Goal: Transaction & Acquisition: Book appointment/travel/reservation

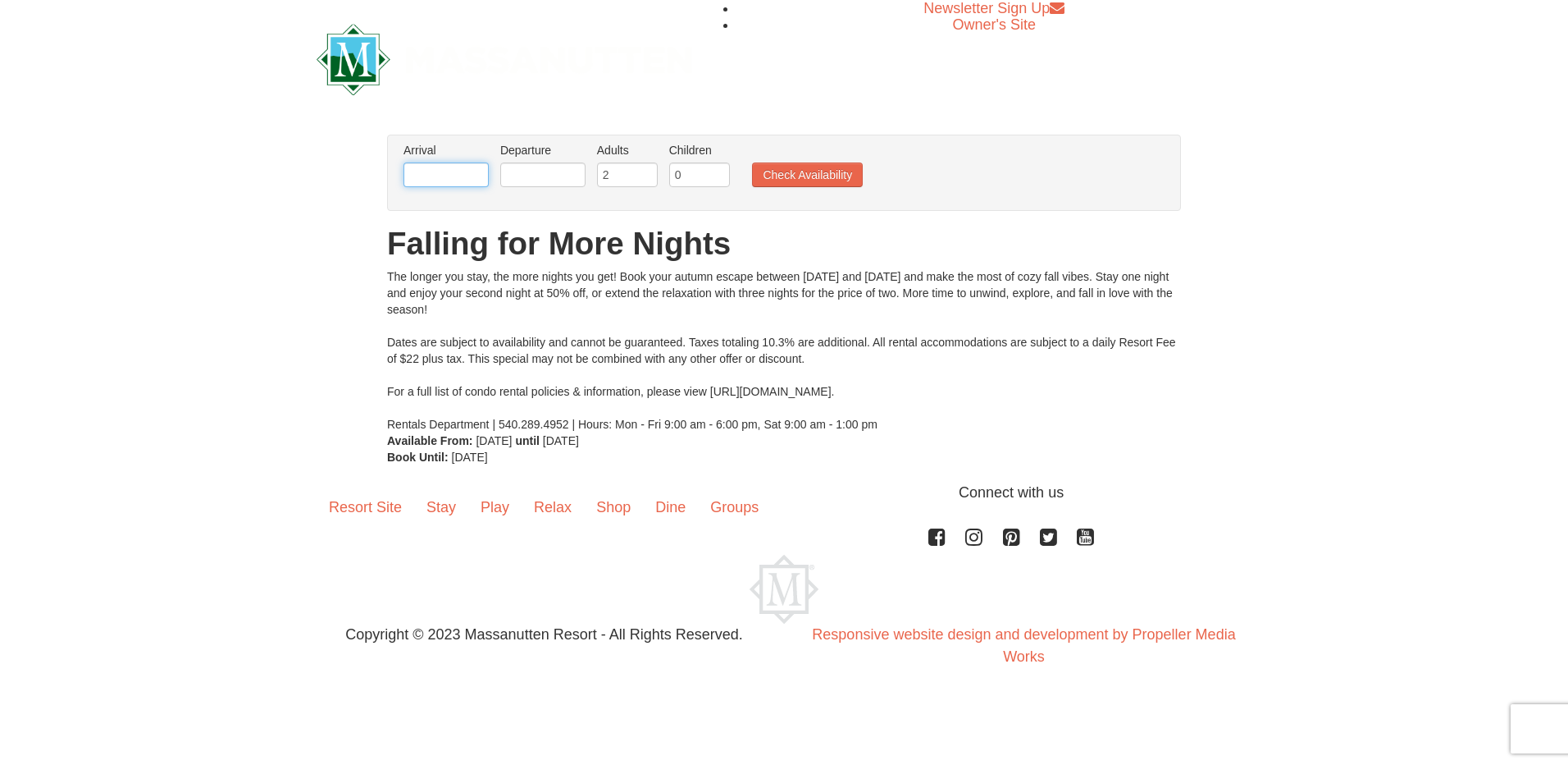
click at [478, 169] on input "text" at bounding box center [447, 175] width 85 height 25
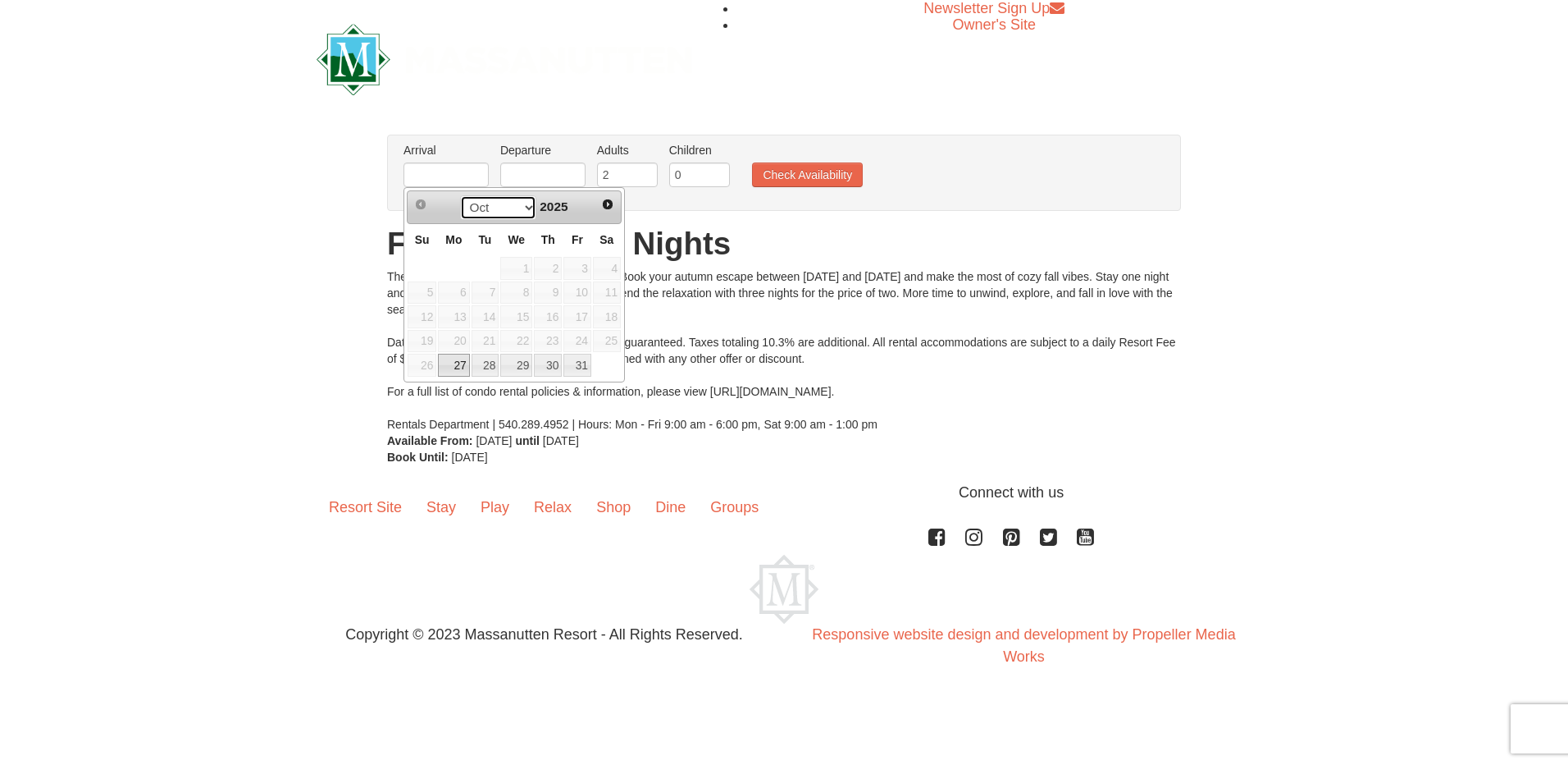
click at [518, 205] on select "Oct Nov" at bounding box center [498, 207] width 77 height 25
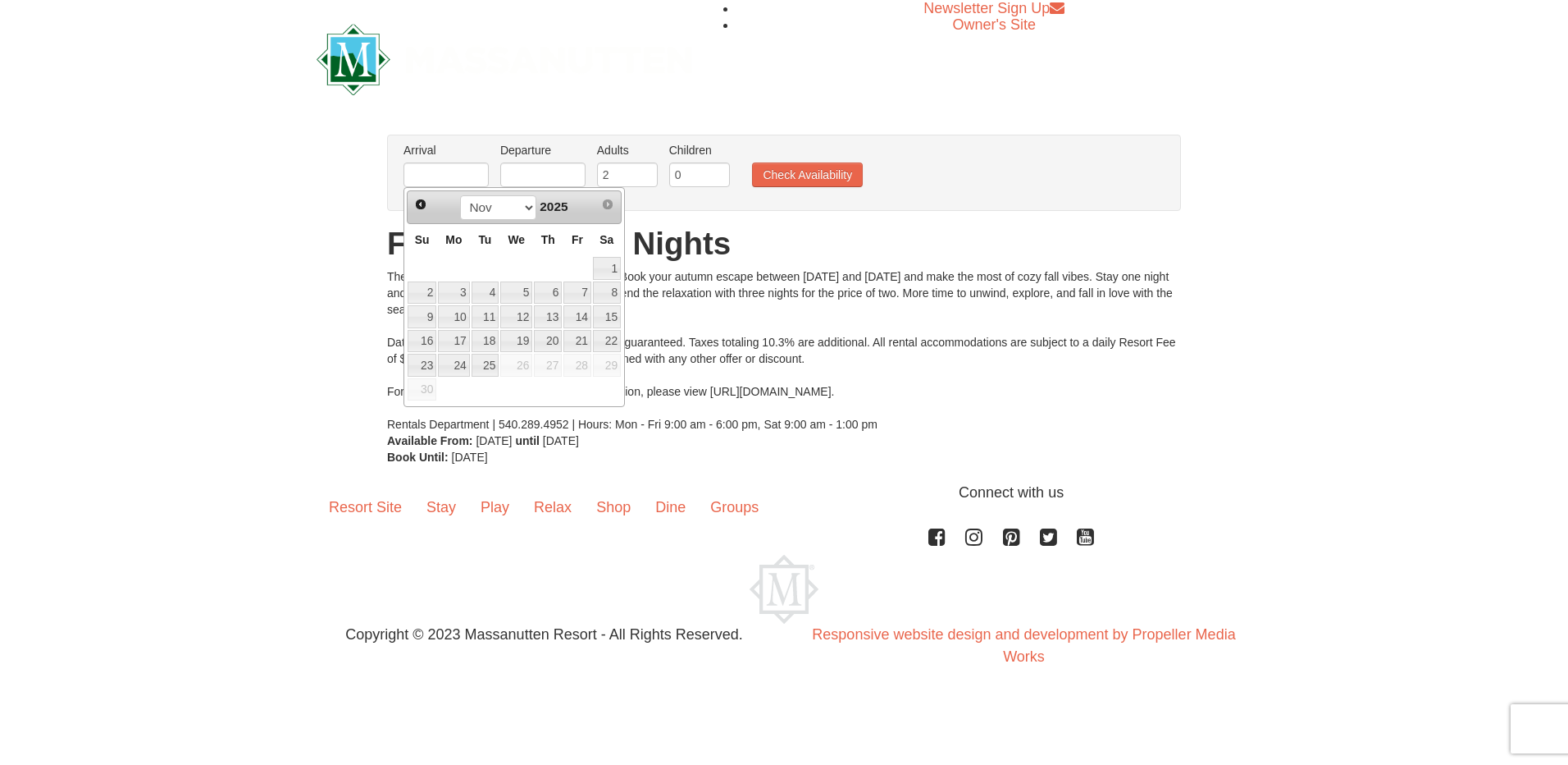
drag, startPoint x: 1013, startPoint y: 161, endPoint x: 954, endPoint y: 132, distance: 65.7
click at [1013, 161] on ul "Arrival Please format dates MM/DD/YYYY Please format dates MM/DD/YYYY Departure…" at bounding box center [775, 169] width 752 height 53
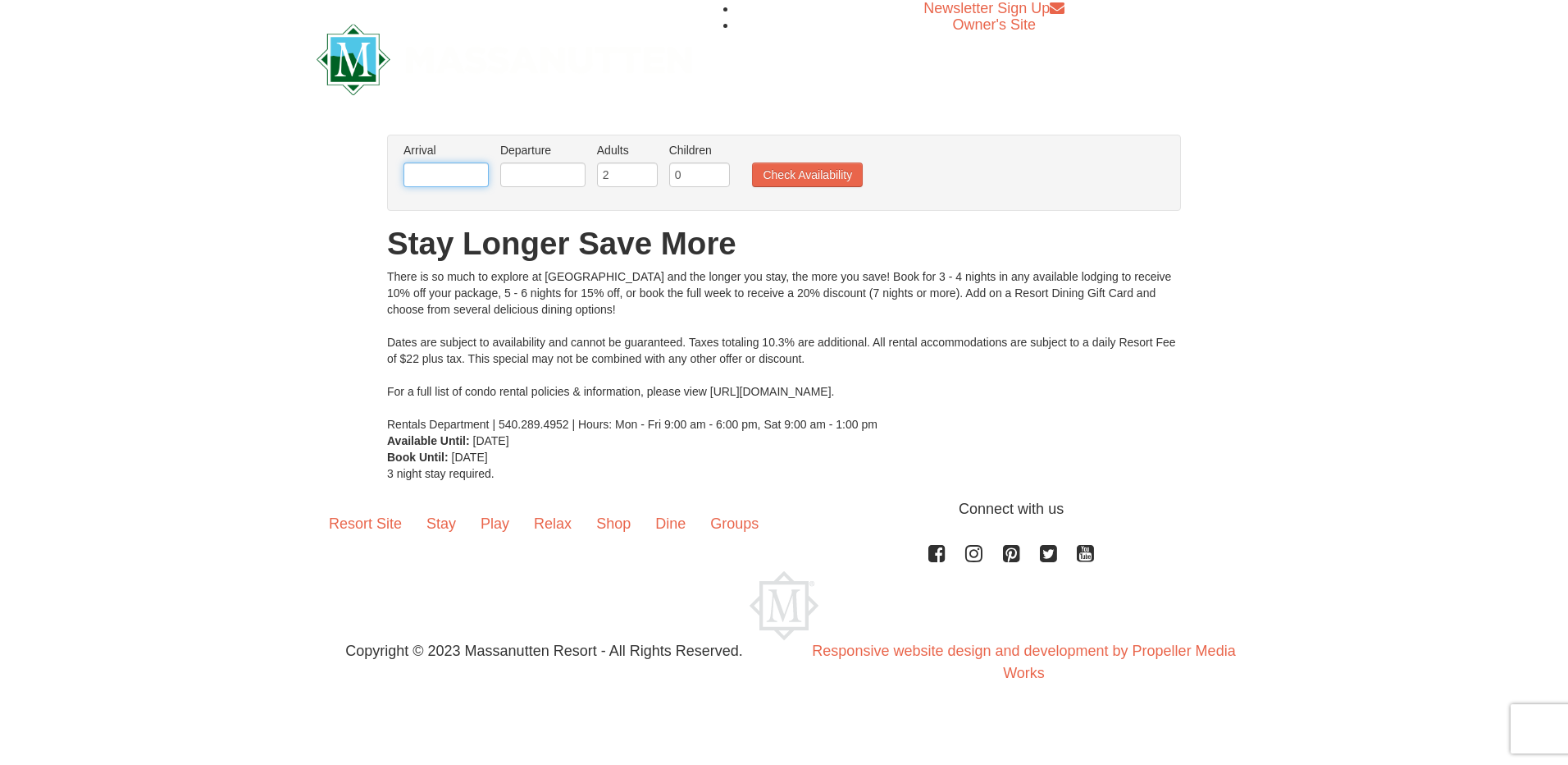
click at [473, 180] on input "text" at bounding box center [447, 175] width 85 height 25
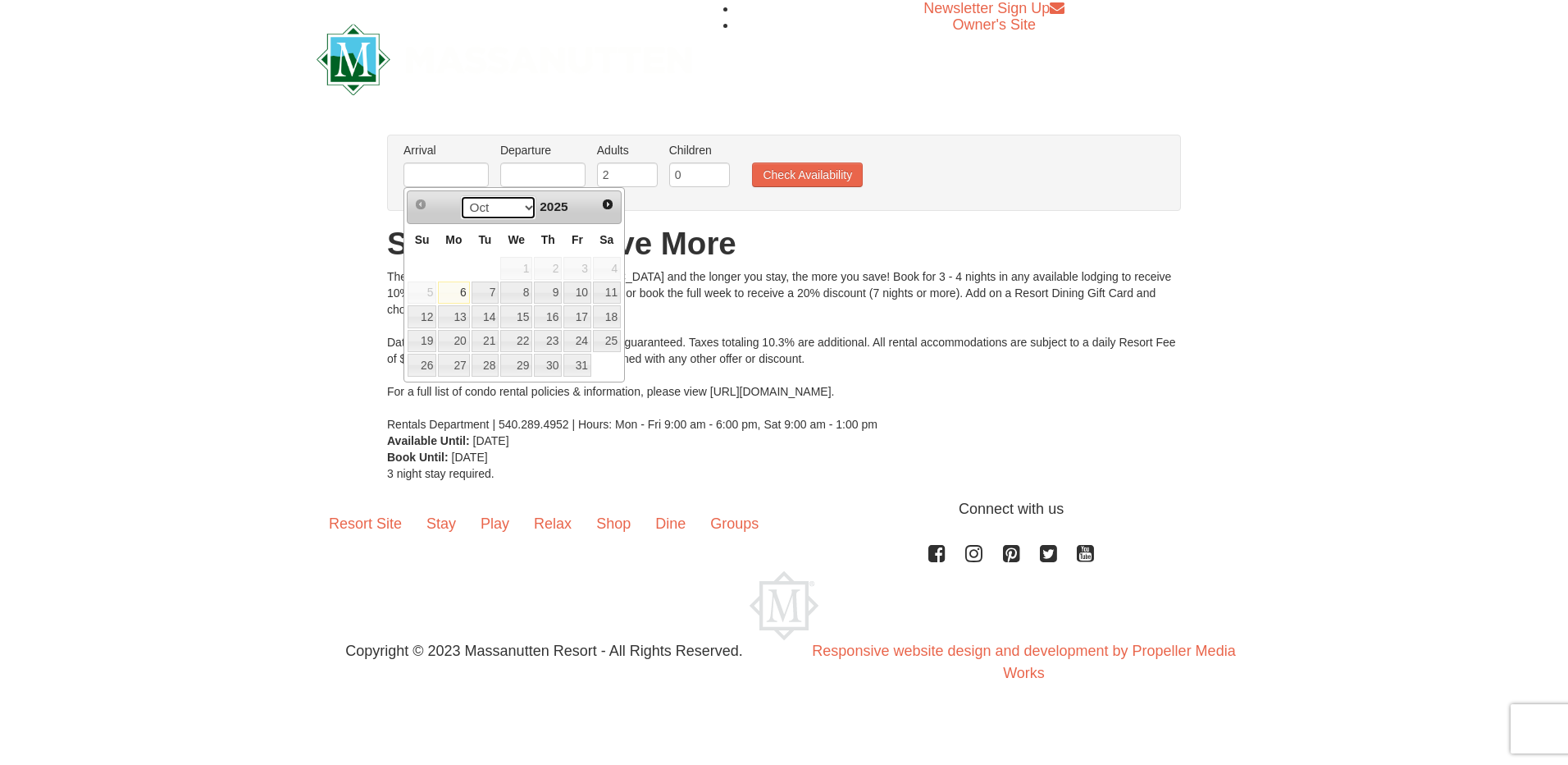
click at [527, 206] on select "Oct Nov Dec" at bounding box center [498, 207] width 77 height 25
click at [581, 343] on link "26" at bounding box center [577, 341] width 27 height 23
type input "12/26/2025"
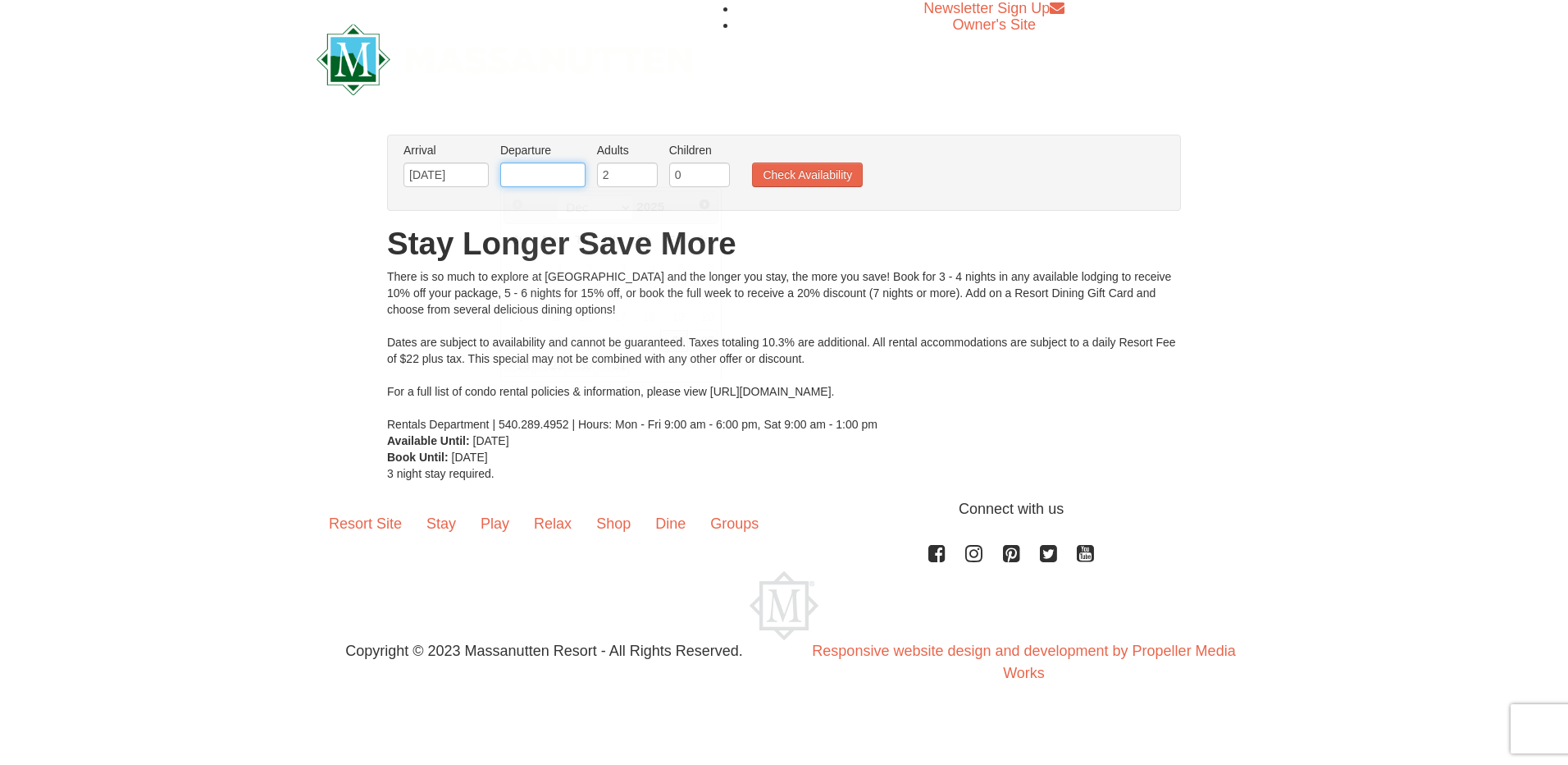
click at [552, 174] on input "text" at bounding box center [543, 175] width 85 height 25
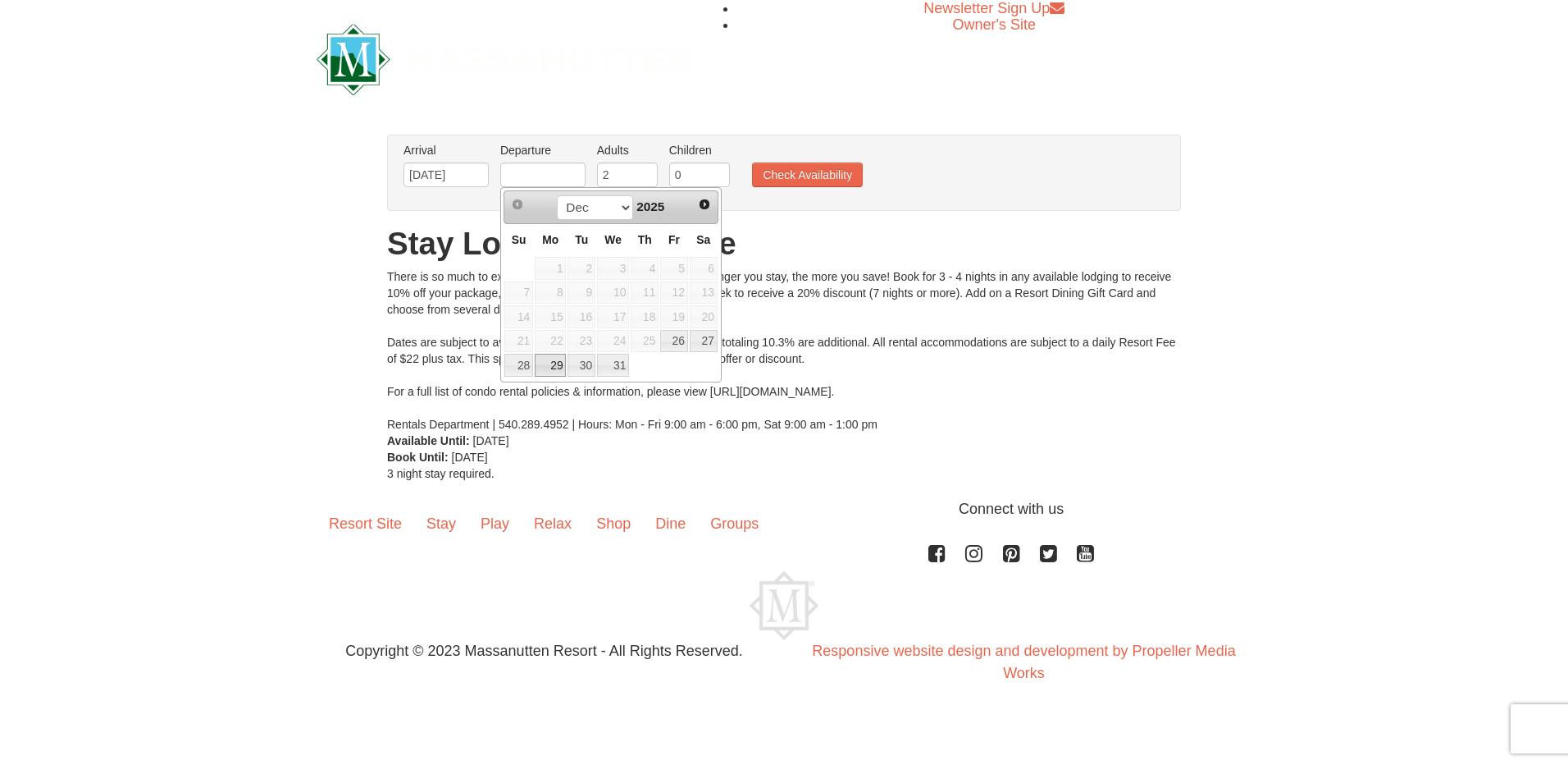
click at [559, 366] on link "29" at bounding box center [550, 365] width 31 height 23
type input "12/29/2025"
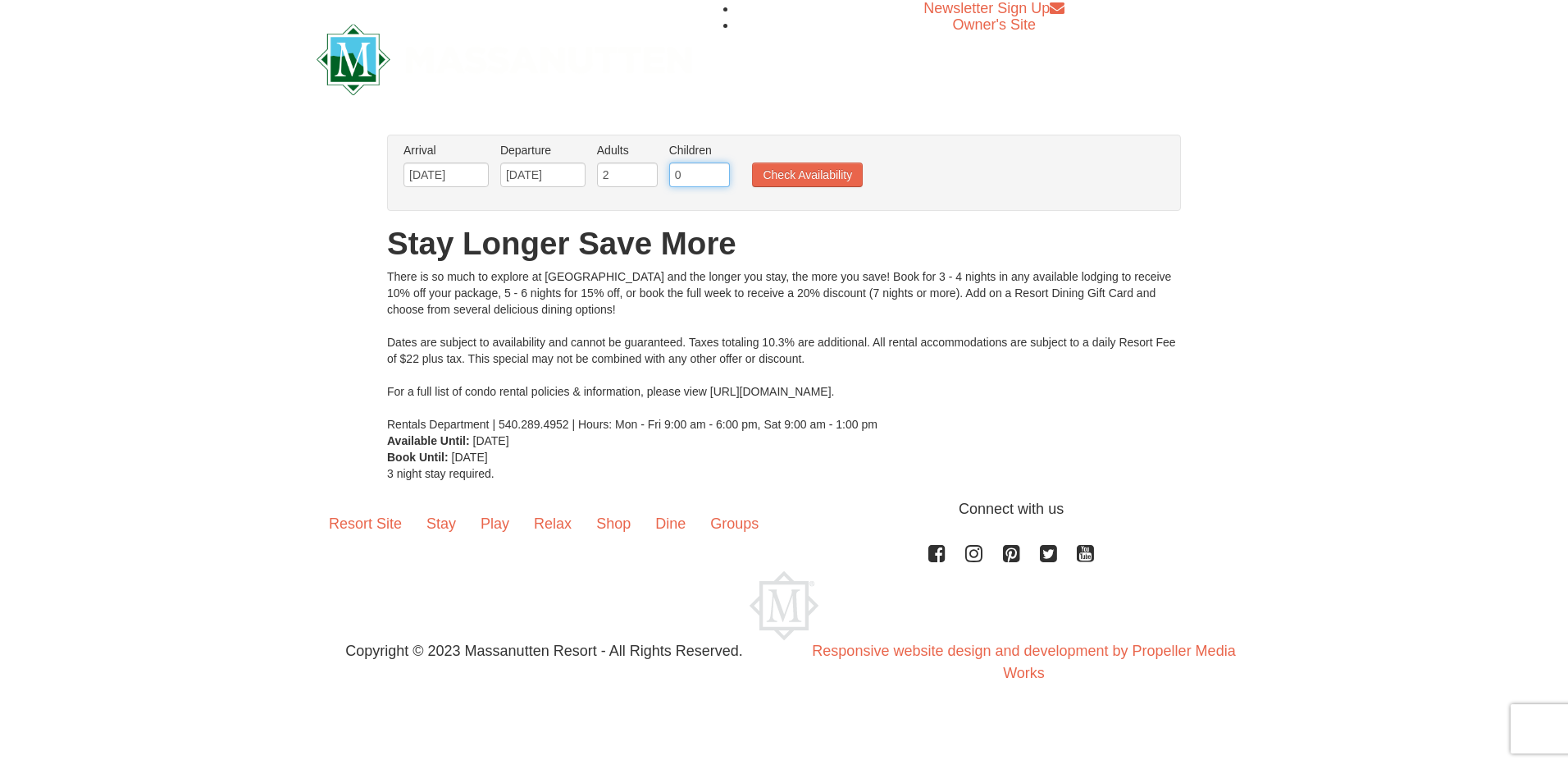
click at [688, 175] on input "0" at bounding box center [699, 175] width 61 height 25
click at [717, 176] on input "0" at bounding box center [699, 175] width 61 height 25
click at [719, 170] on input "1" at bounding box center [699, 175] width 61 height 25
click at [719, 170] on input "2" at bounding box center [699, 175] width 61 height 25
type input "3"
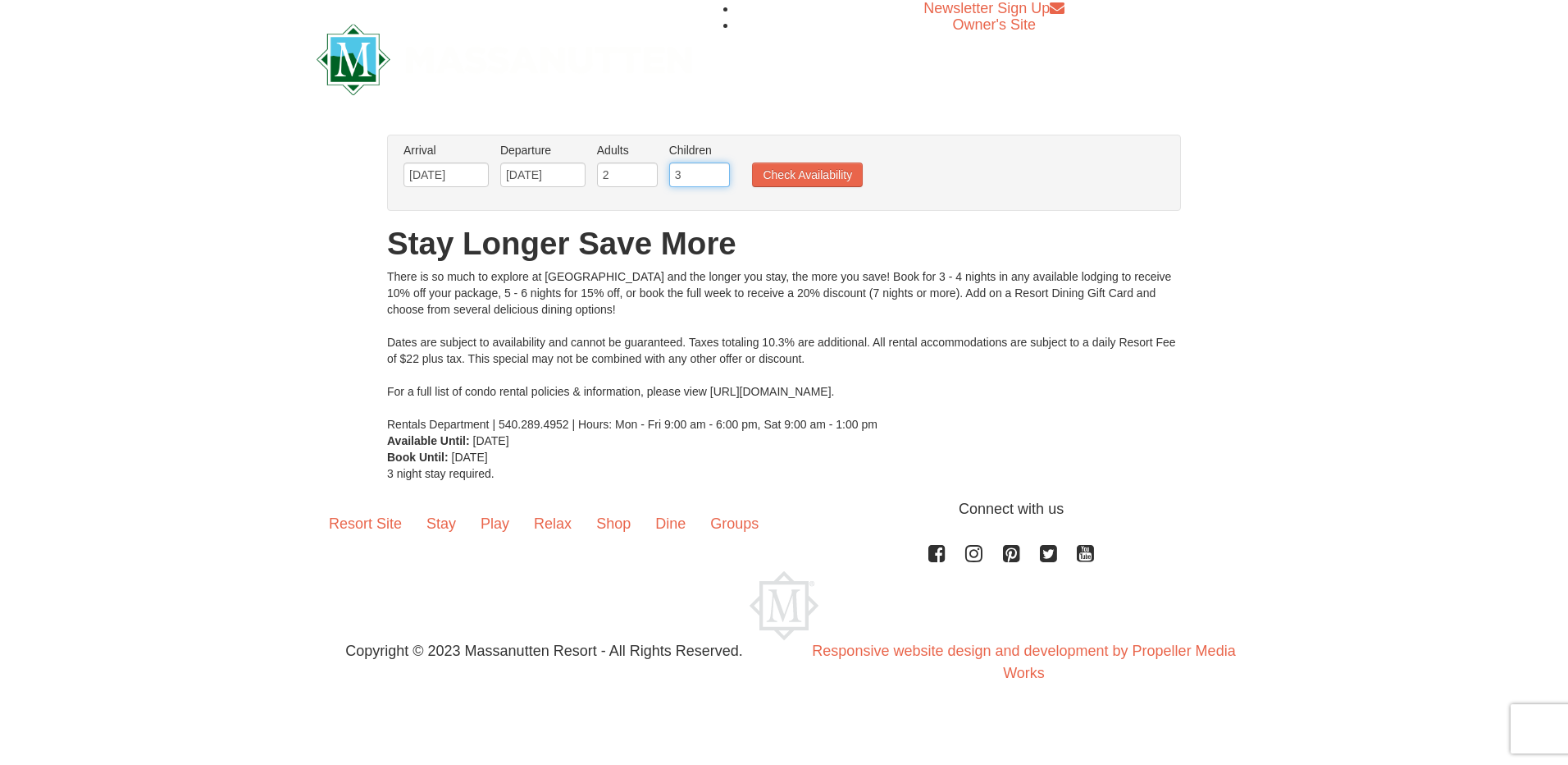
click at [719, 170] on input "3" at bounding box center [699, 175] width 61 height 25
click at [776, 177] on button "Check Availability" at bounding box center [807, 175] width 111 height 25
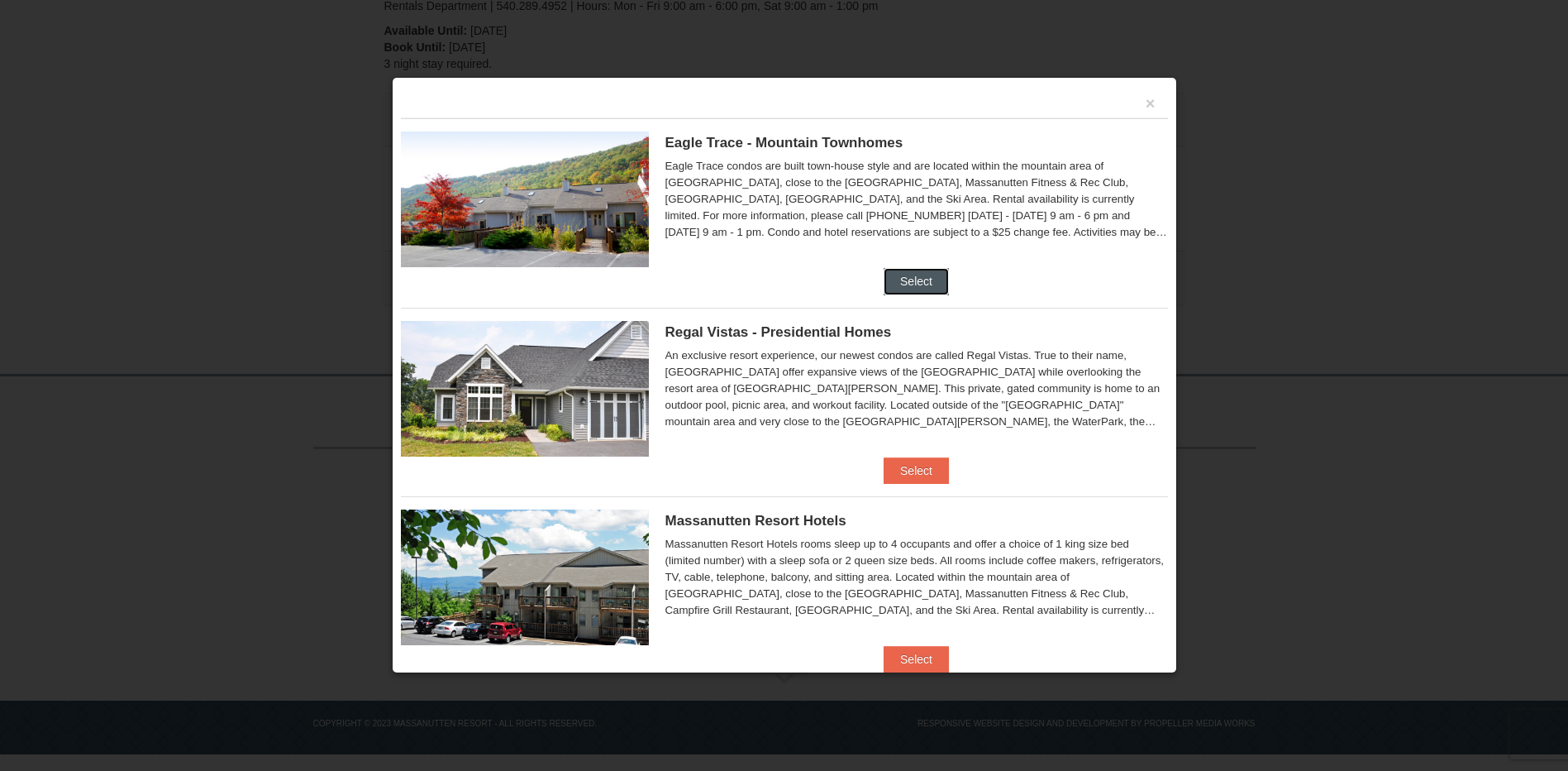
click at [905, 286] on button "Select" at bounding box center [917, 281] width 65 height 27
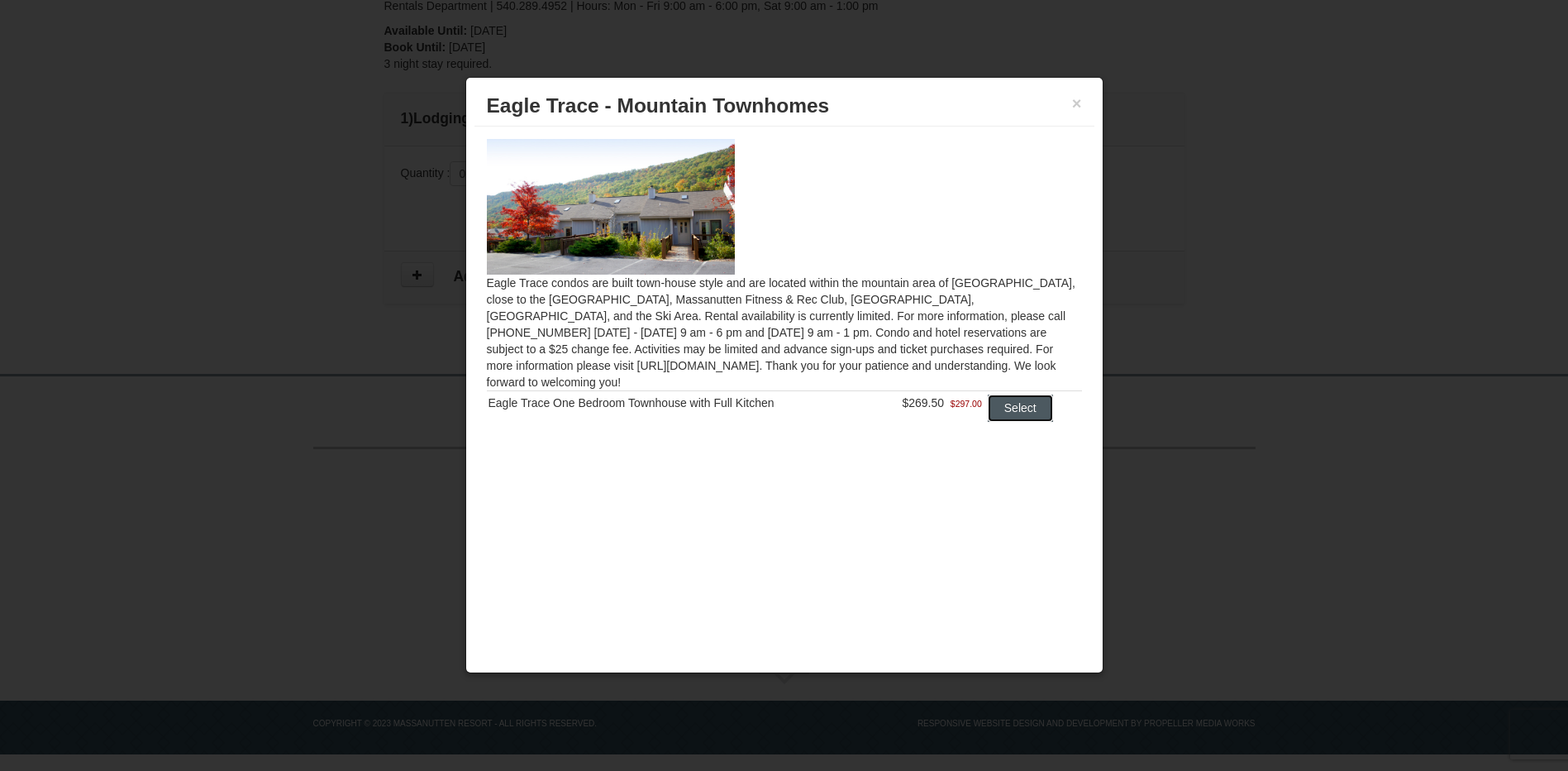
click at [1027, 394] on button "Select" at bounding box center [1021, 407] width 65 height 27
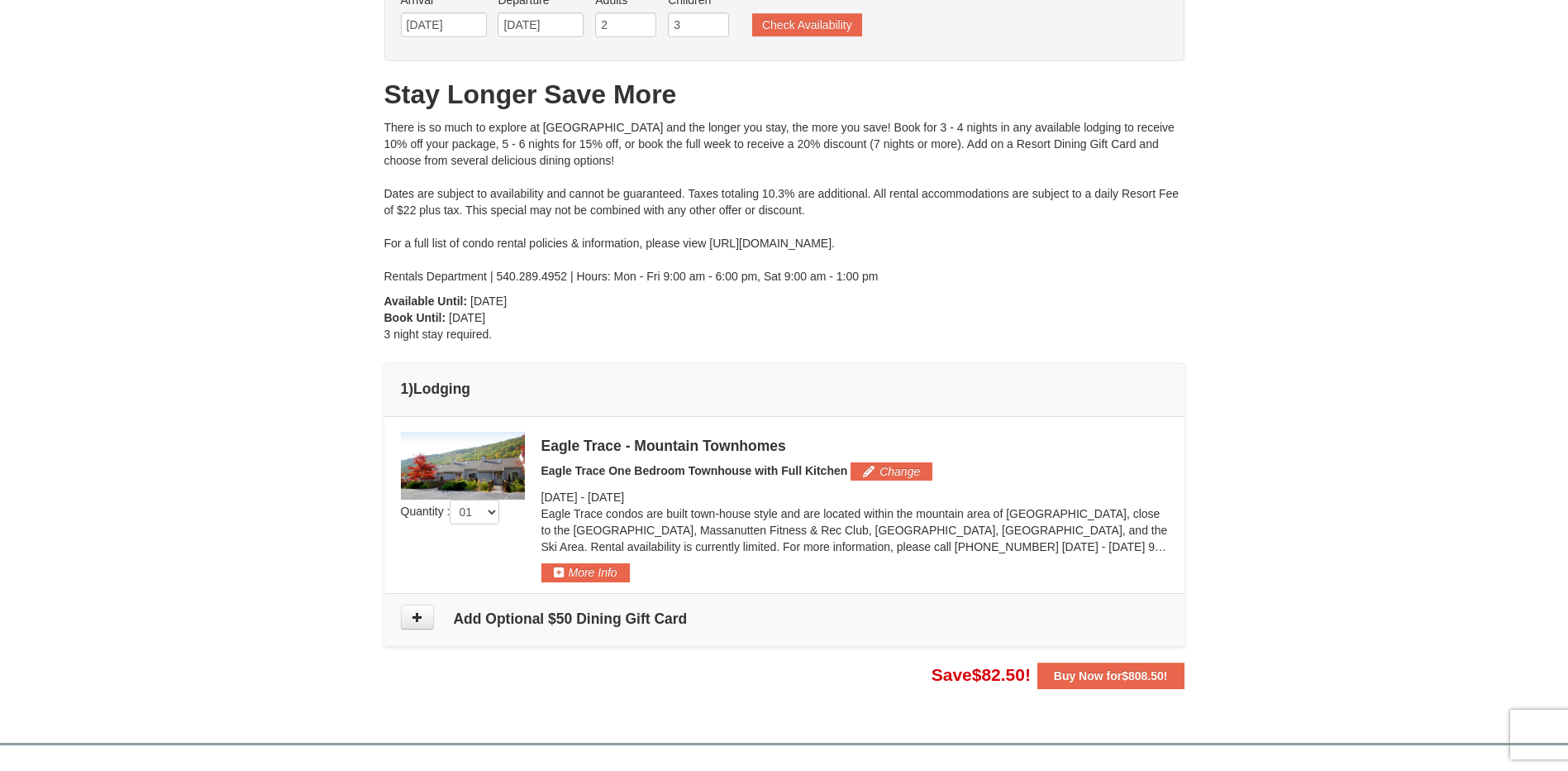
scroll to position [51, 0]
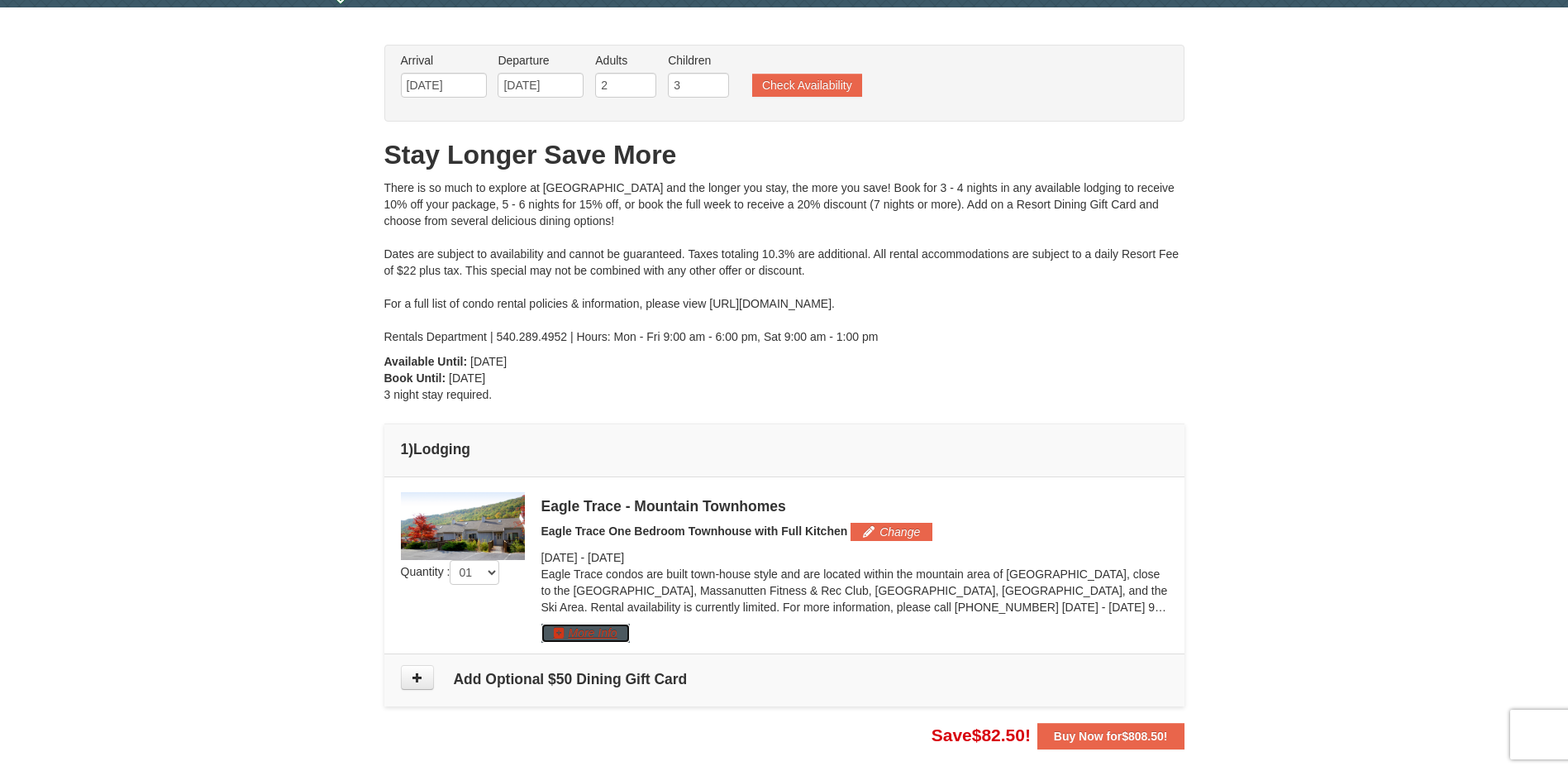
click at [581, 629] on button "More Info" at bounding box center [586, 633] width 89 height 18
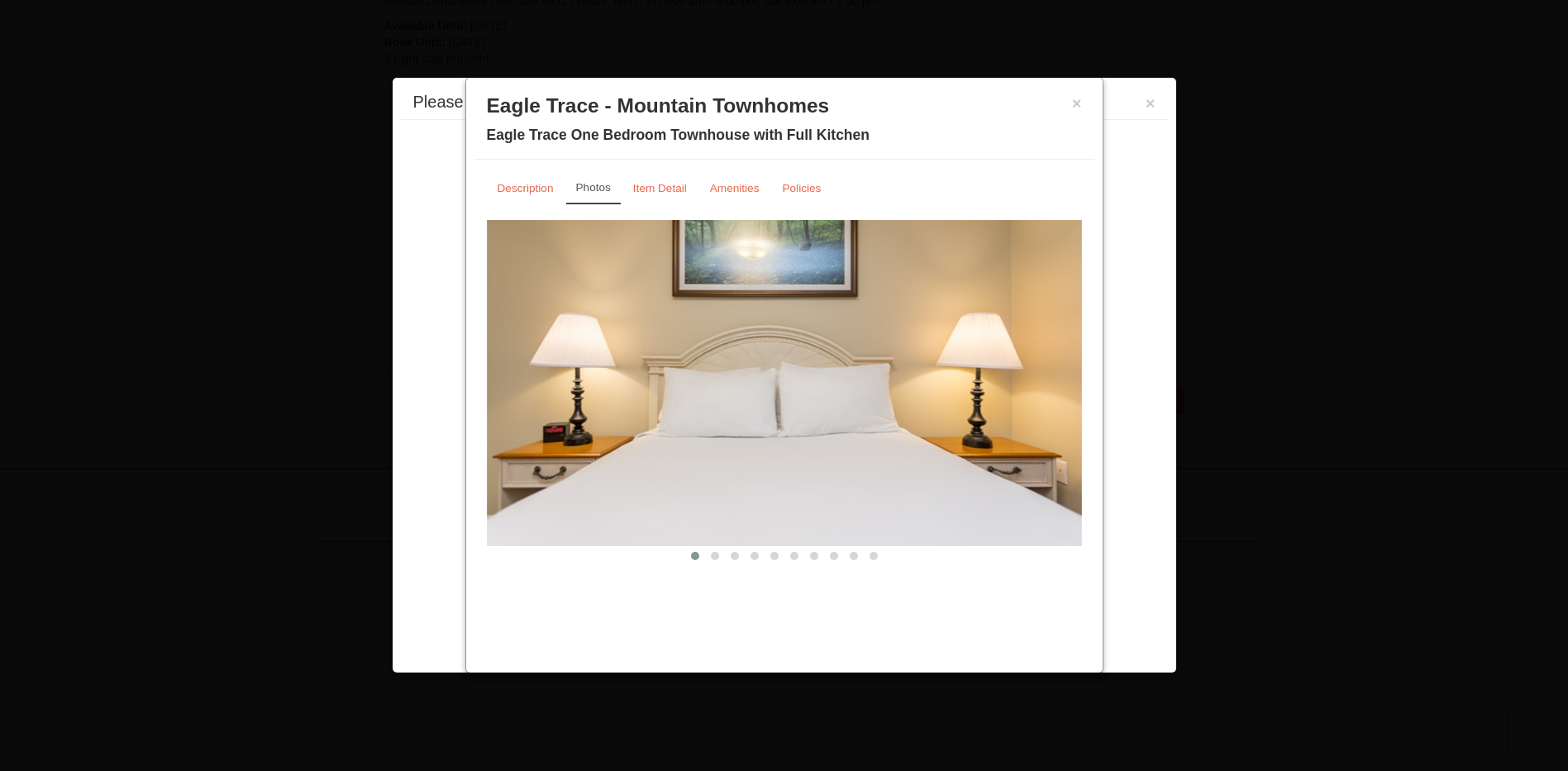
scroll to position [480, 0]
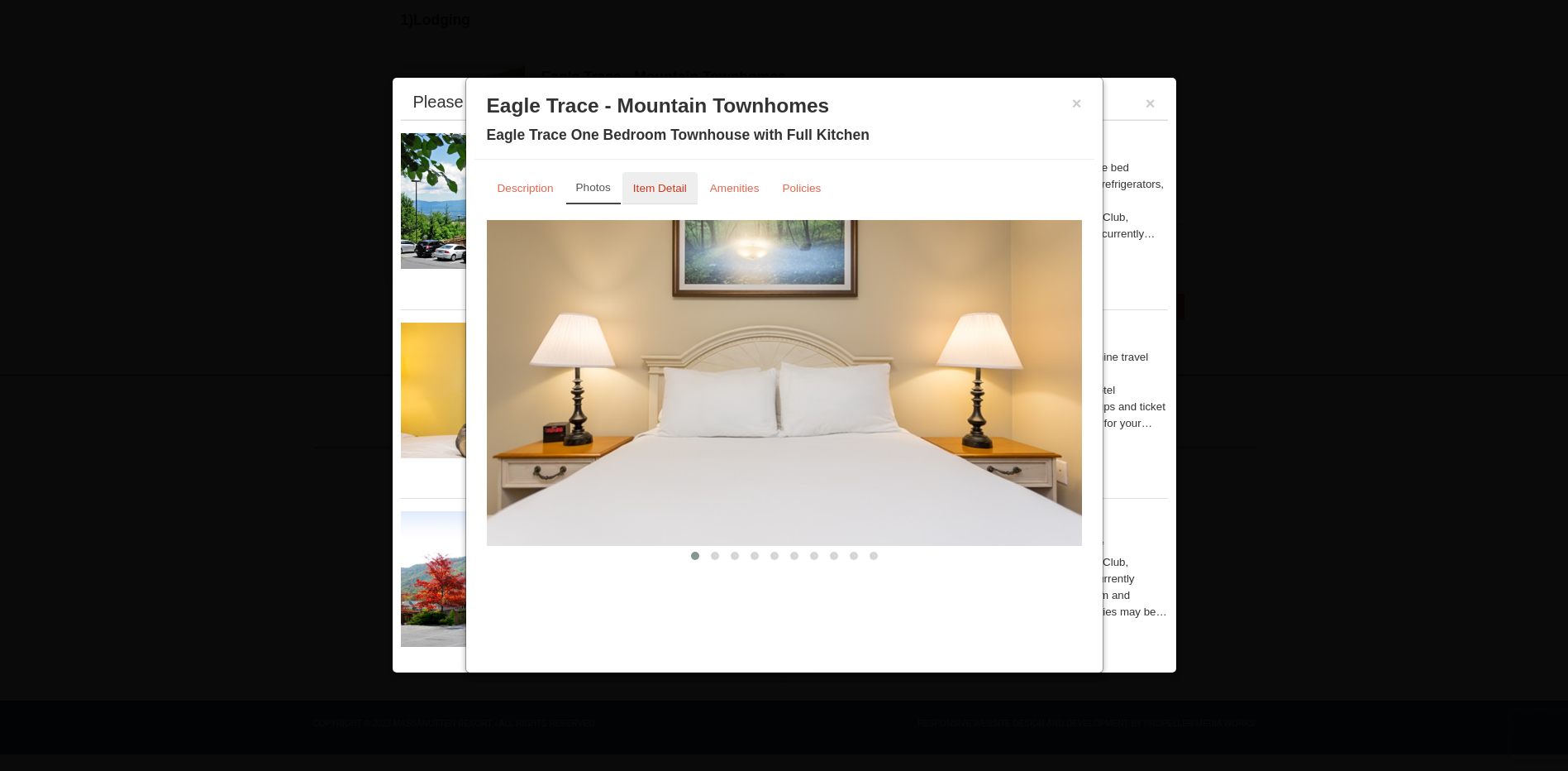
click at [652, 183] on small "Item Detail" at bounding box center [660, 188] width 53 height 12
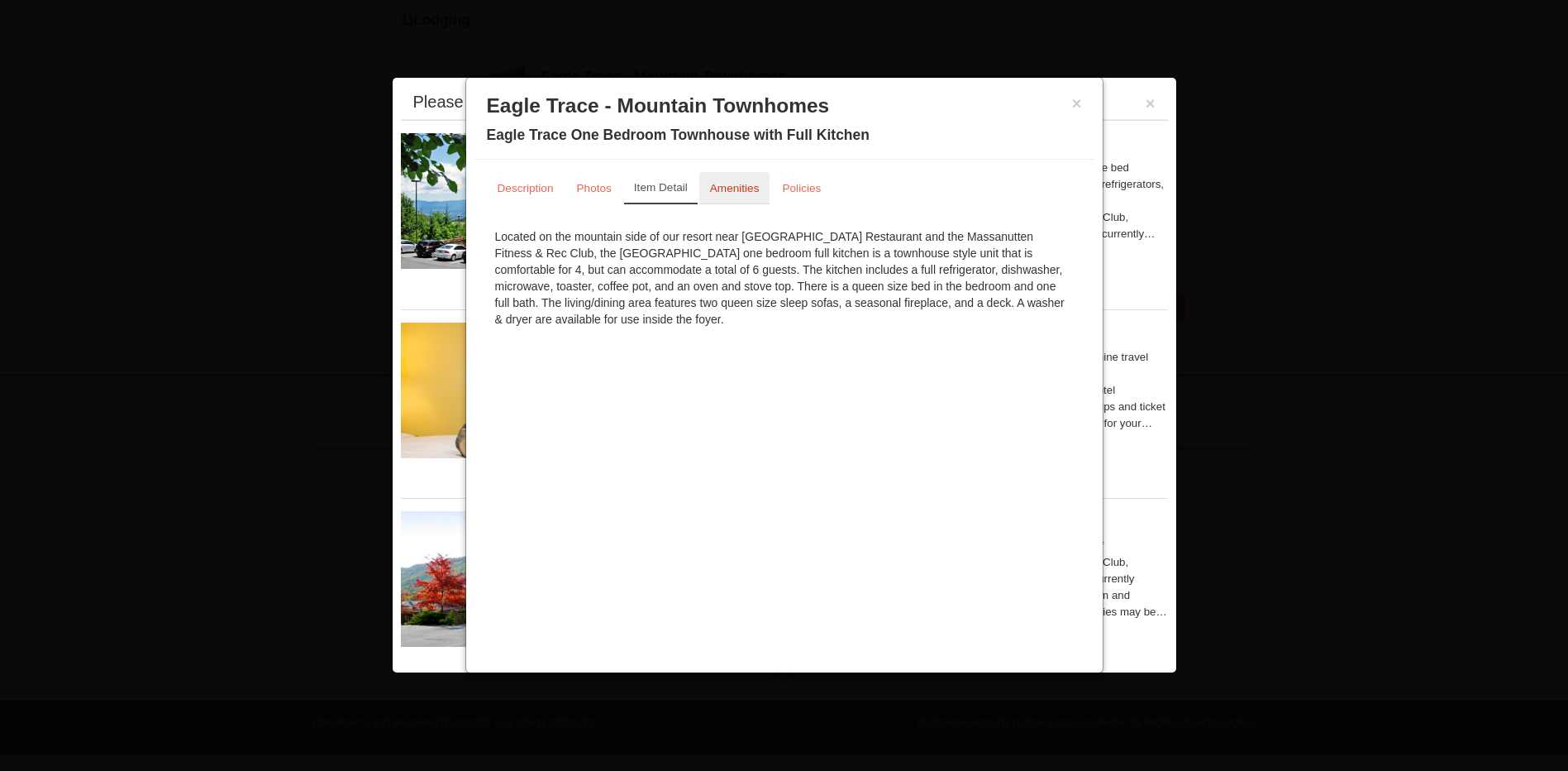
drag, startPoint x: 731, startPoint y: 185, endPoint x: 754, endPoint y: 177, distance: 24.4
click at [732, 185] on small "Amenities" at bounding box center [735, 188] width 50 height 12
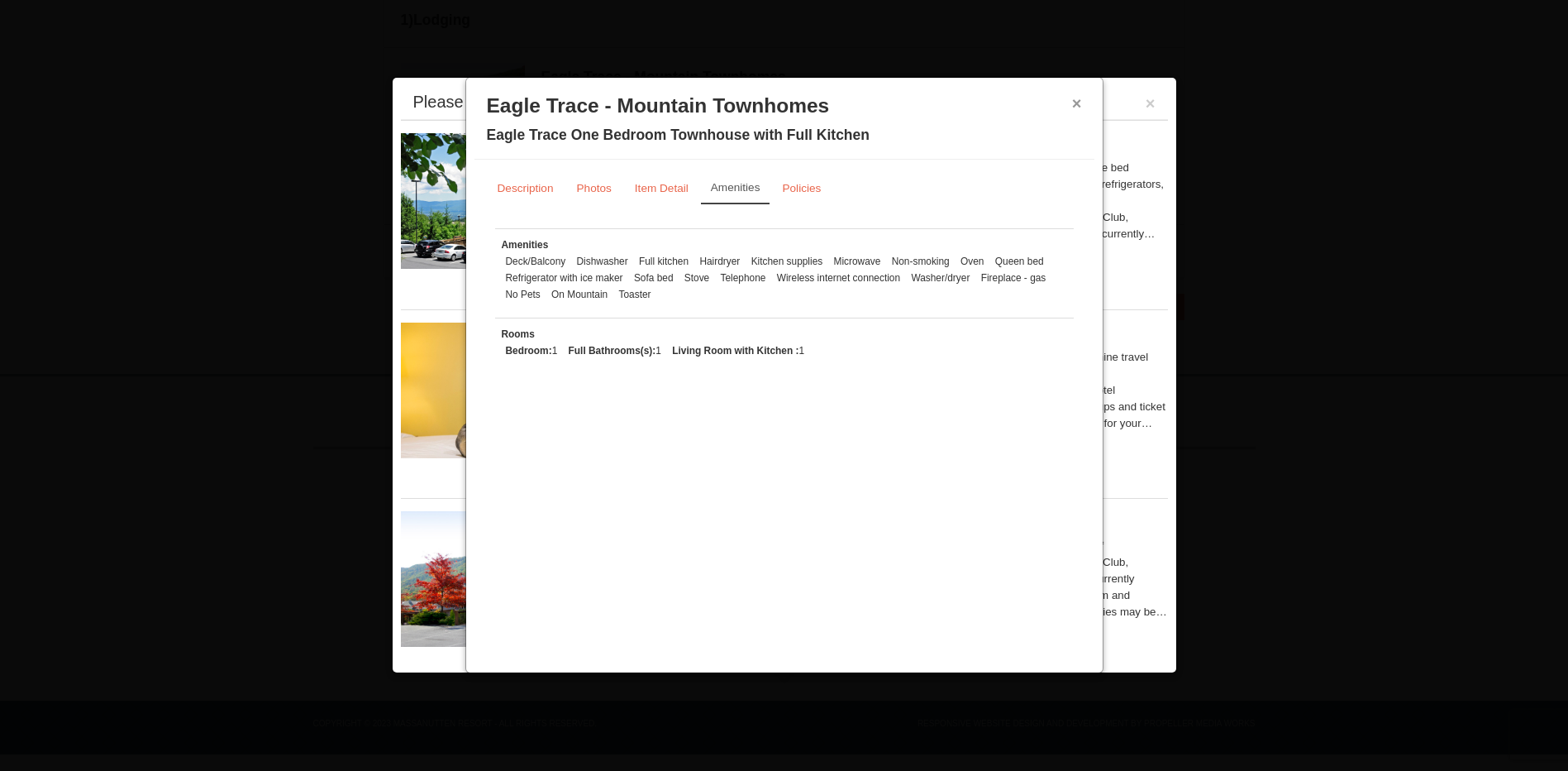
click at [1076, 102] on button "×" at bounding box center [1077, 103] width 10 height 16
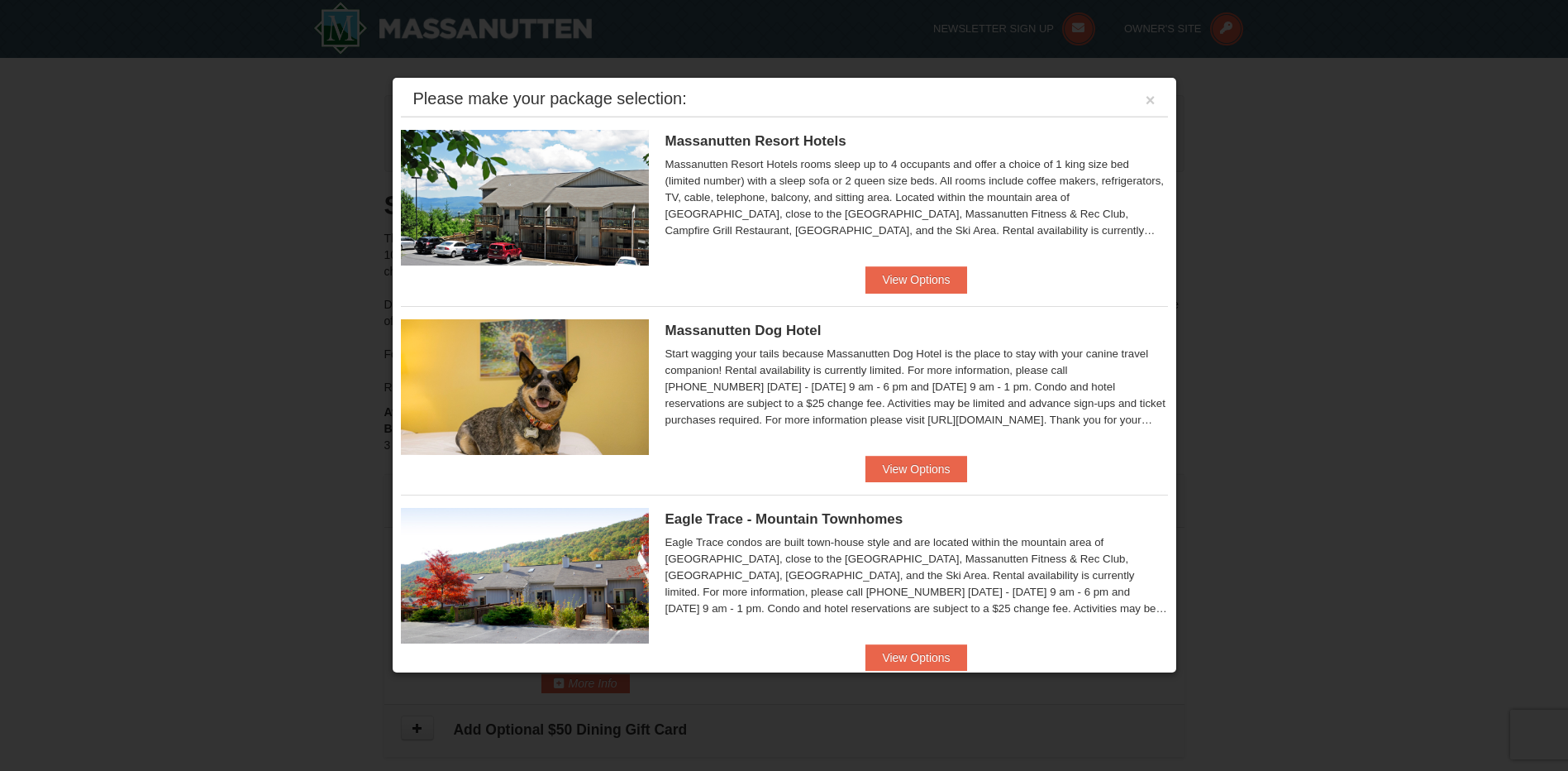
scroll to position [0, 0]
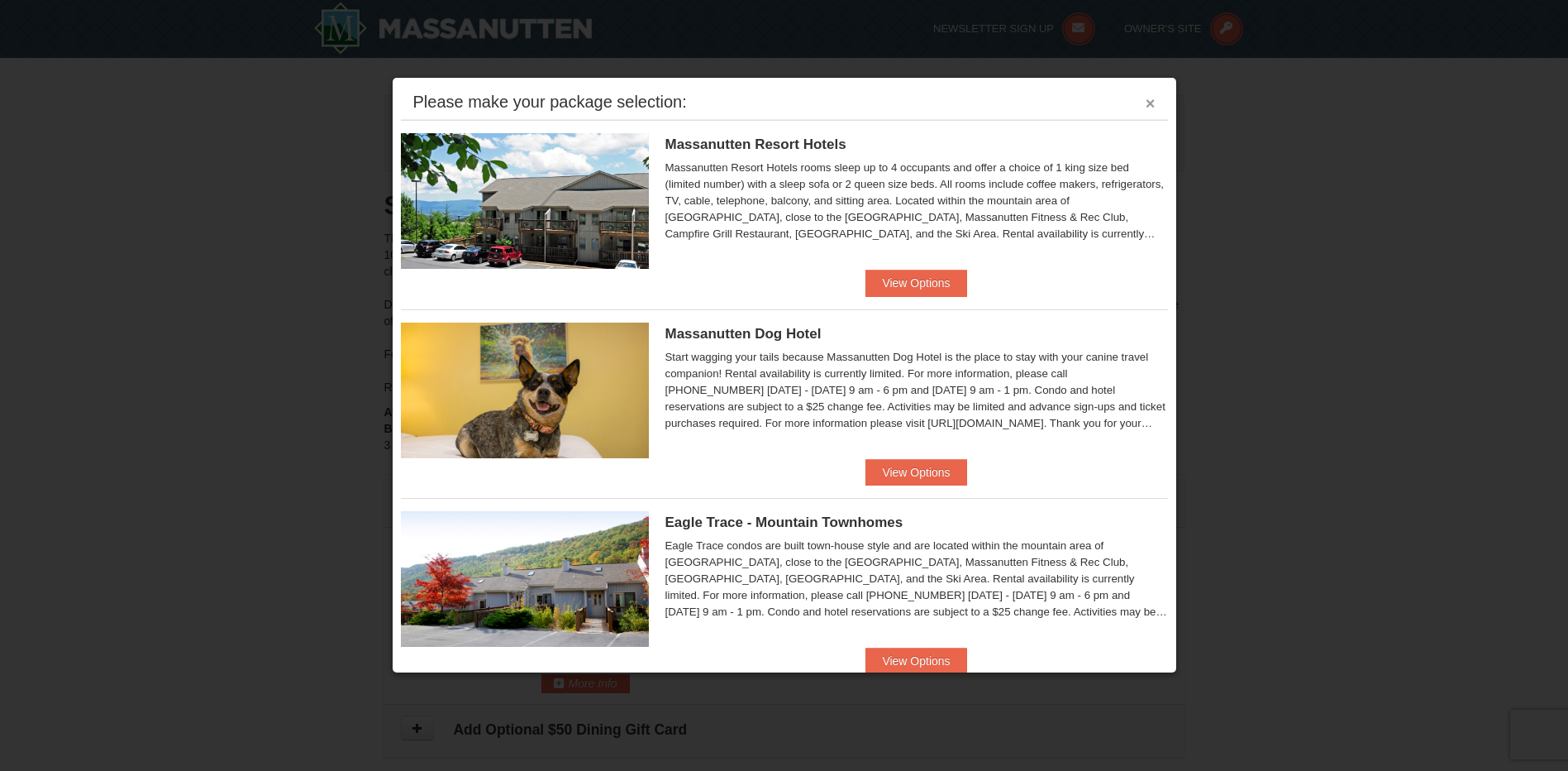
click at [1145, 97] on button "×" at bounding box center [1150, 103] width 10 height 16
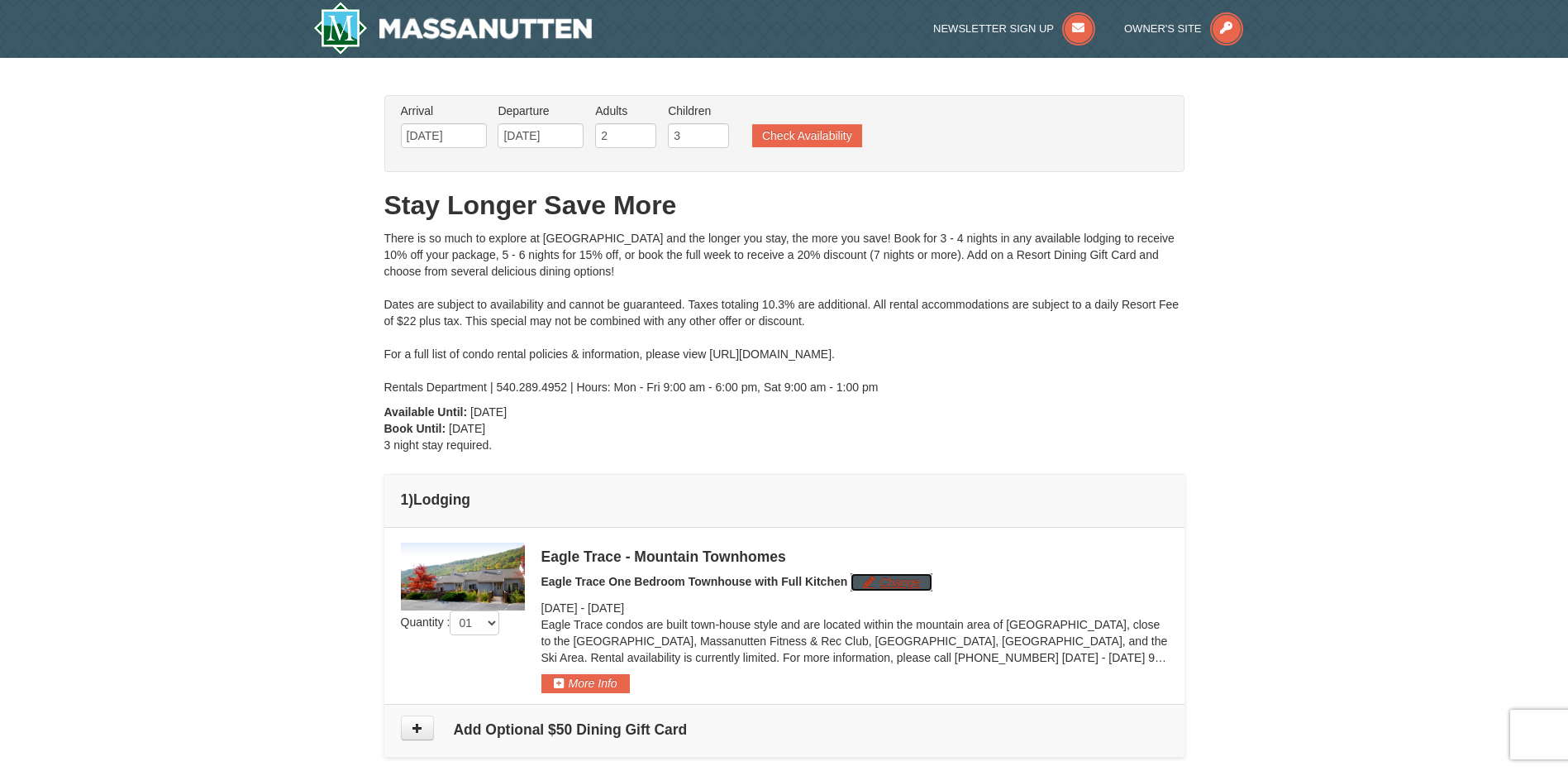
click at [877, 582] on button "Change" at bounding box center [892, 582] width 82 height 18
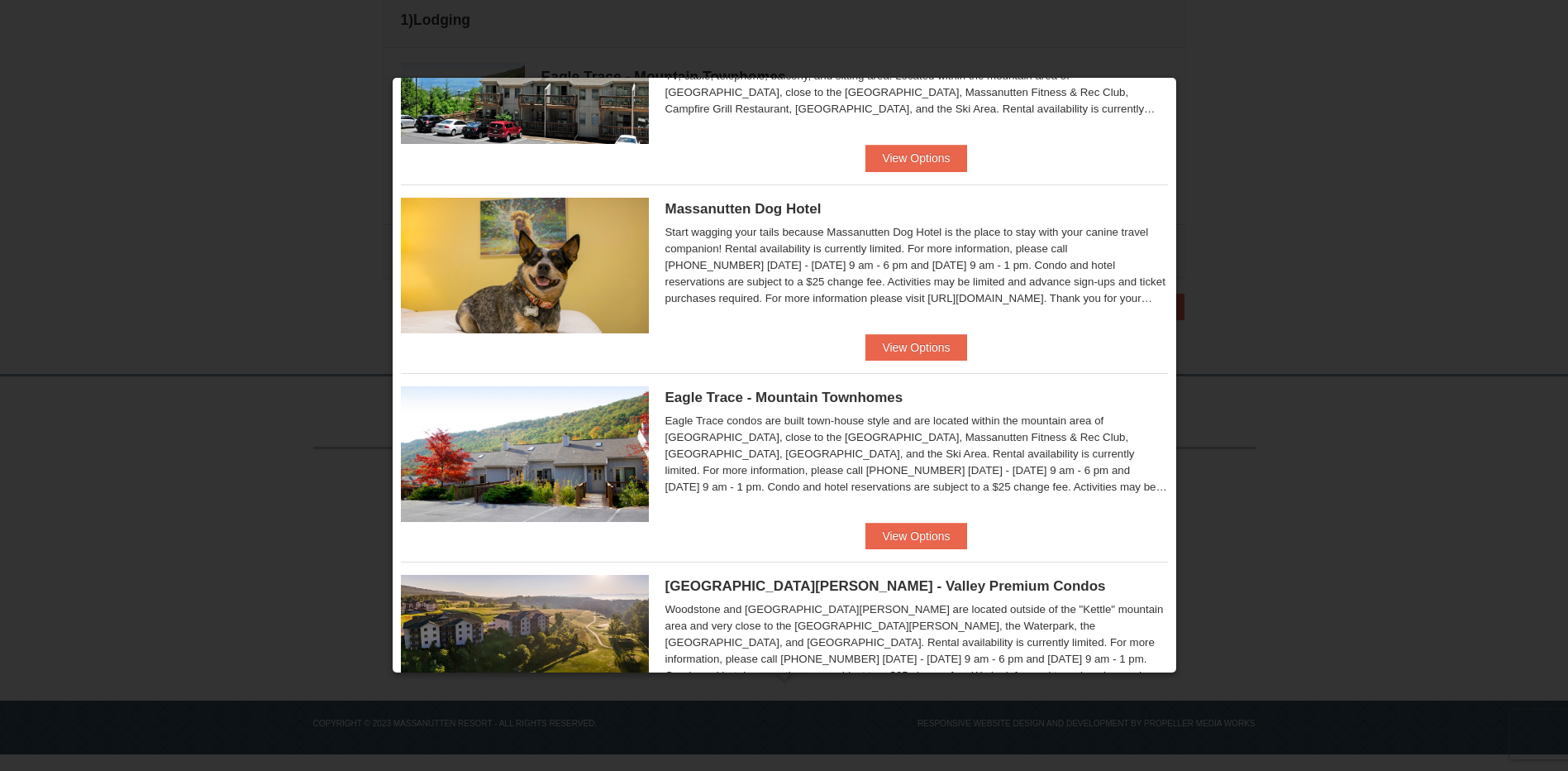
scroll to position [165, 0]
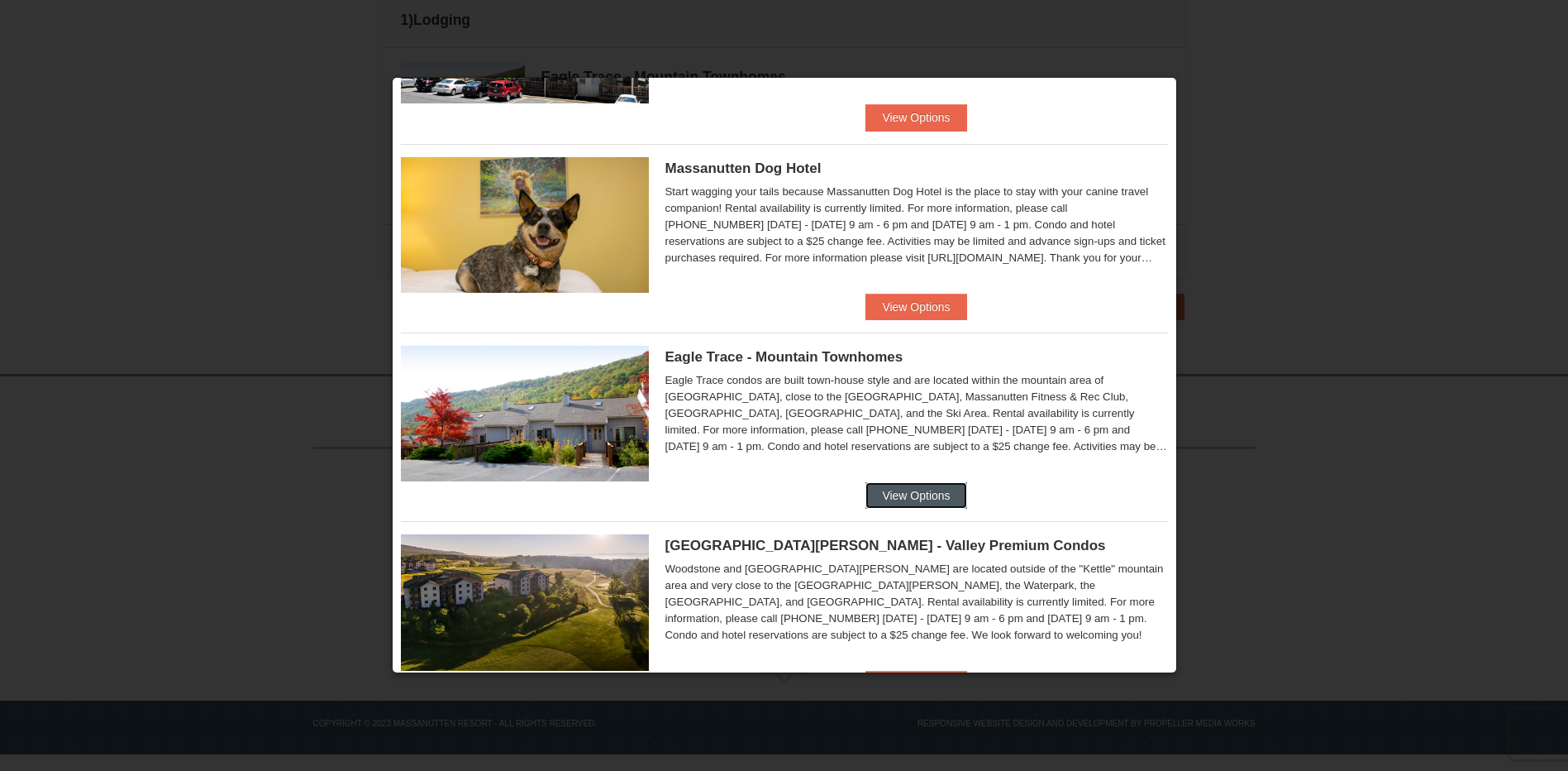
click at [932, 494] on button "View Options" at bounding box center [917, 495] width 101 height 27
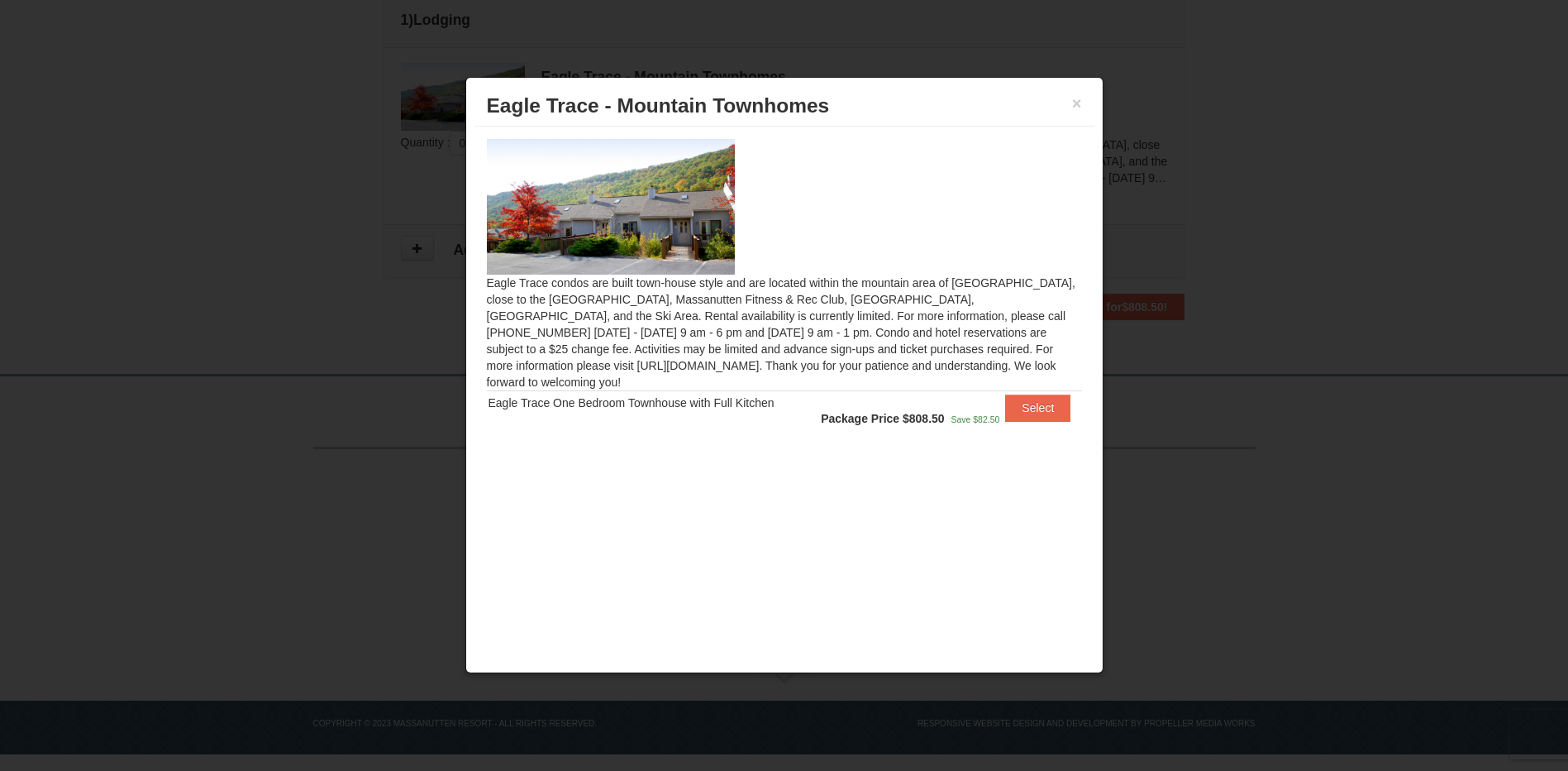
click at [1068, 102] on h3 "Eagle Trace - Mountain Townhomes" at bounding box center [785, 106] width 595 height 25
click at [1074, 105] on button "×" at bounding box center [1077, 103] width 10 height 16
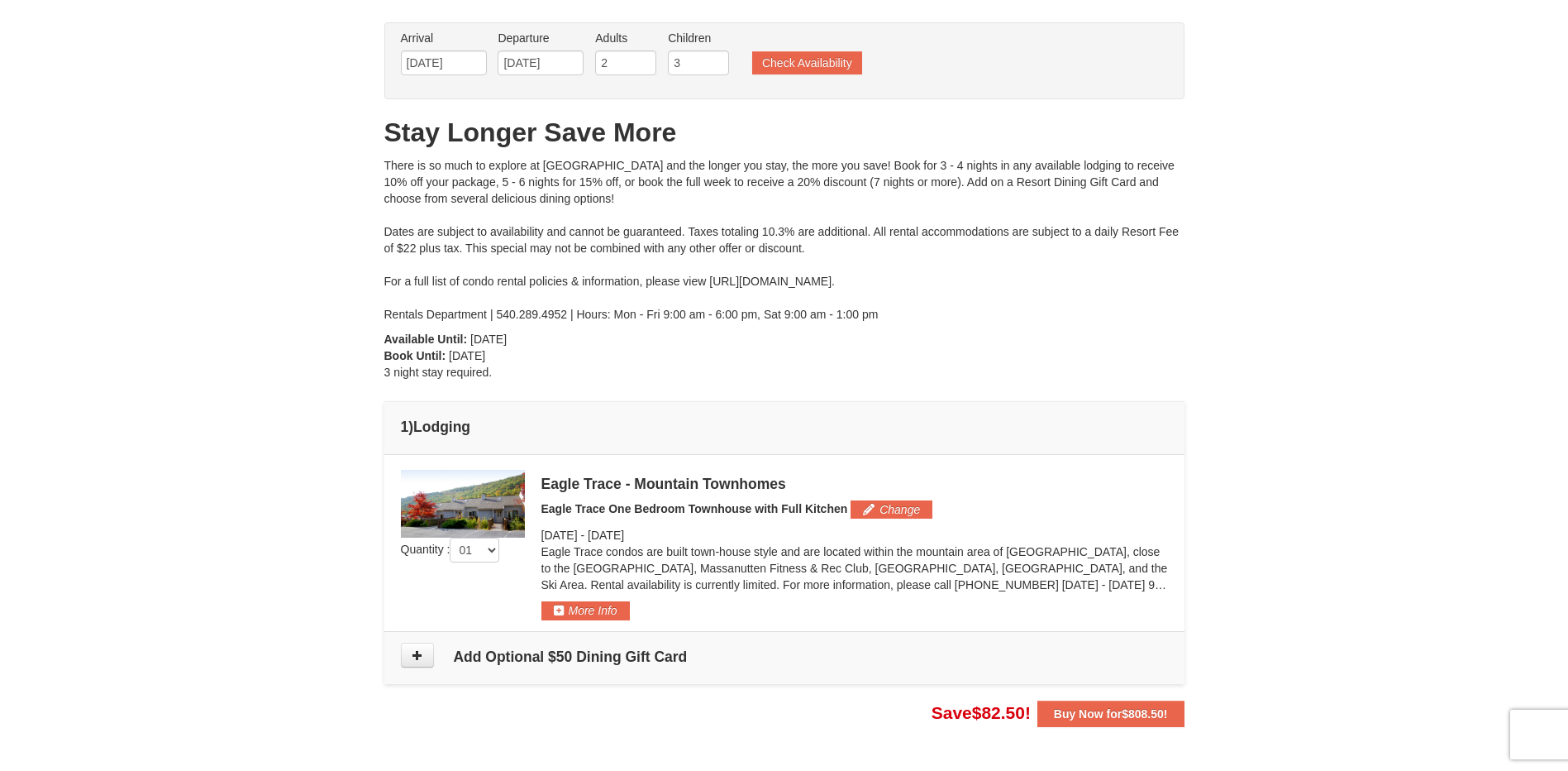
scroll to position [66, 0]
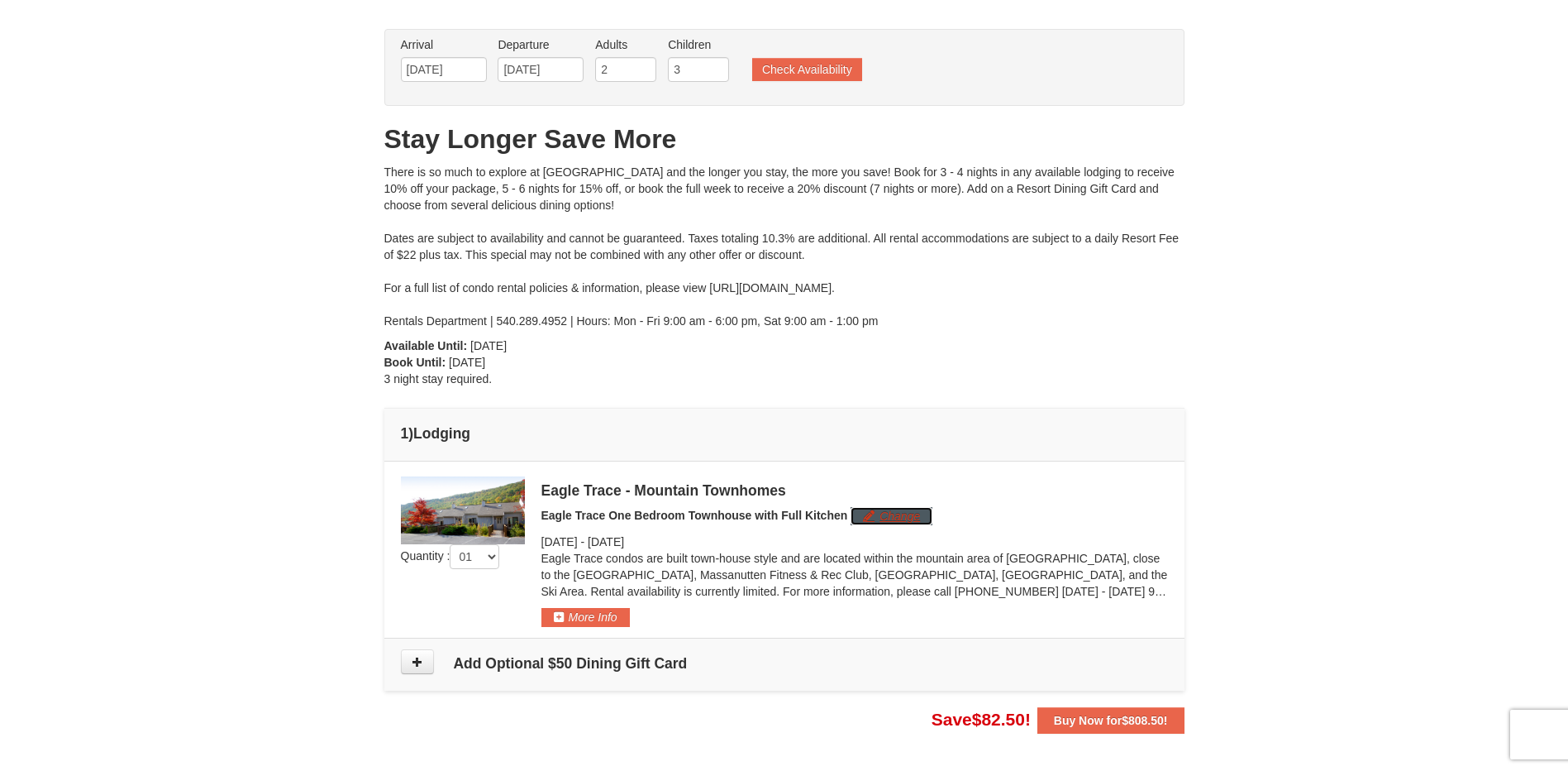
click at [866, 508] on button "Change" at bounding box center [892, 515] width 82 height 18
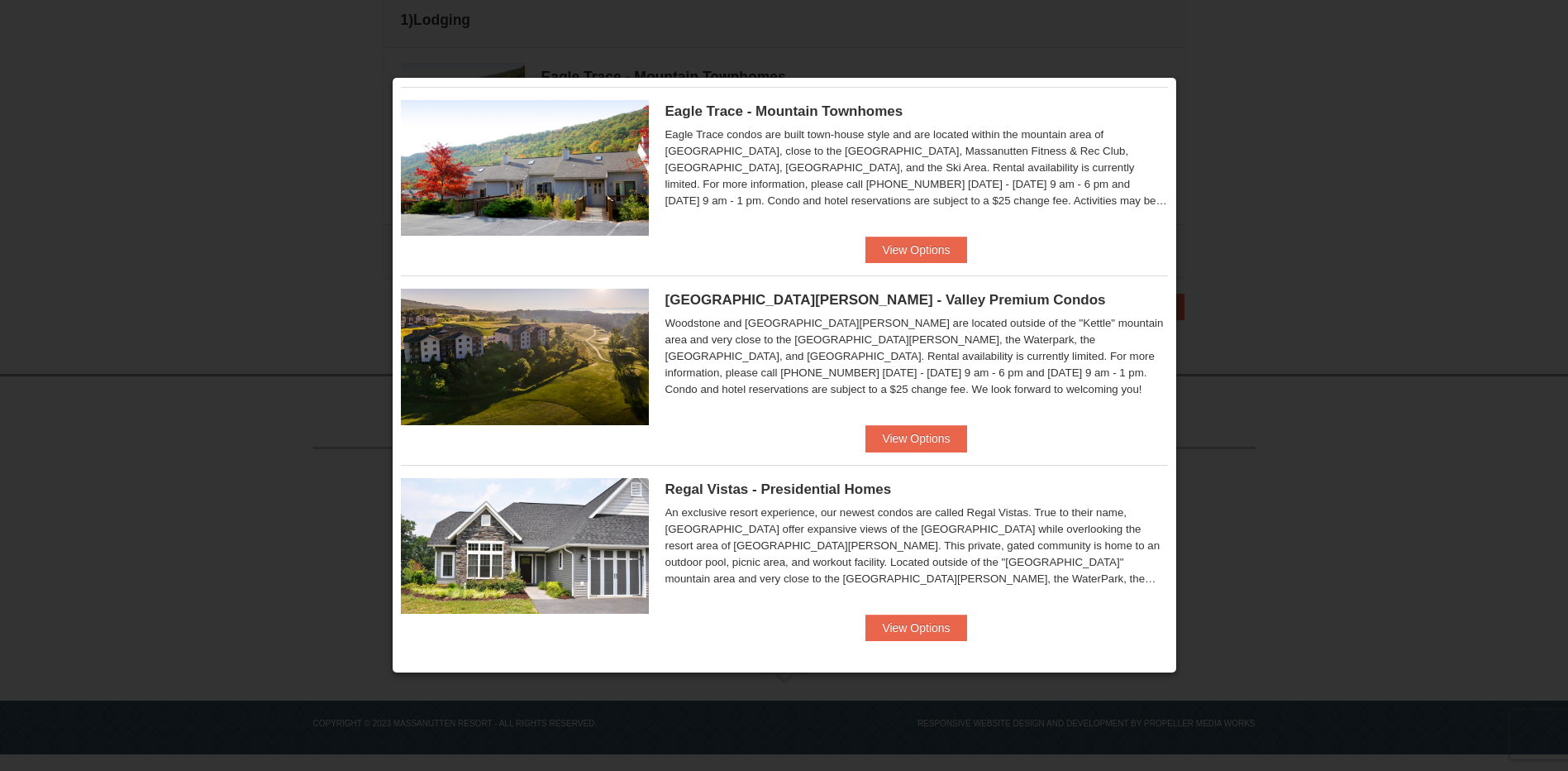
scroll to position [413, 0]
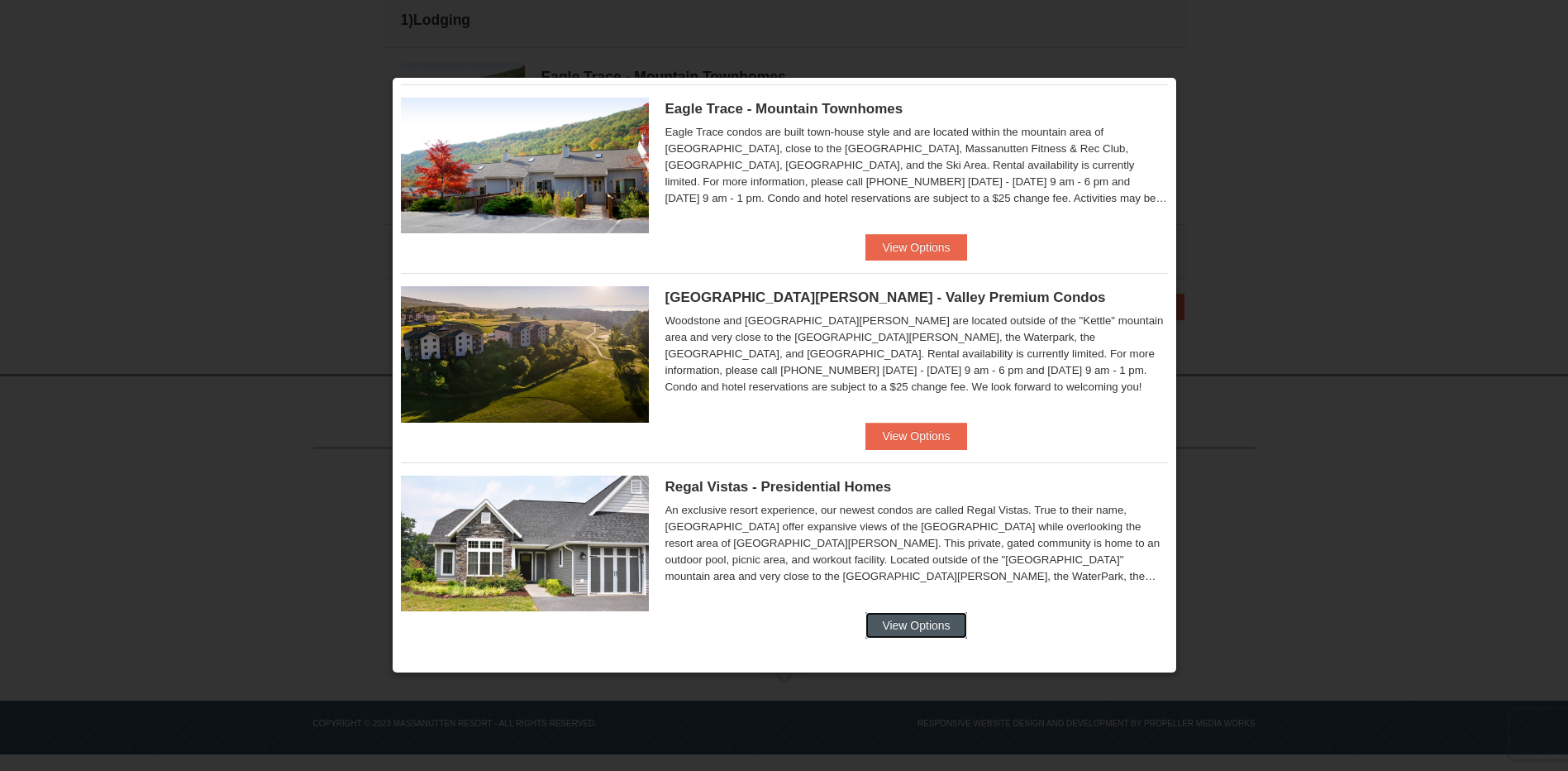
click at [918, 615] on button "View Options" at bounding box center [917, 625] width 101 height 27
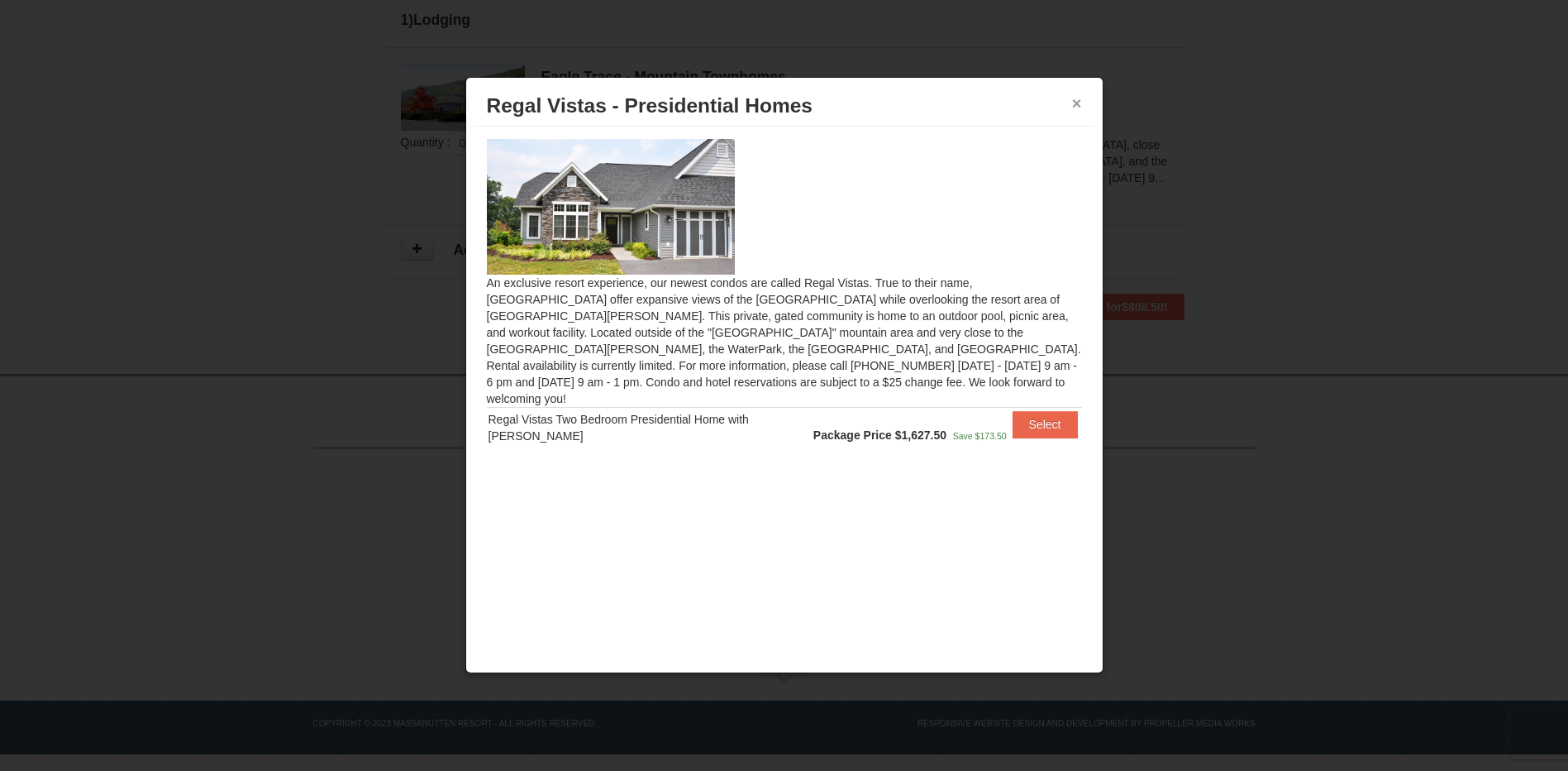
click at [1078, 96] on button "×" at bounding box center [1077, 103] width 10 height 16
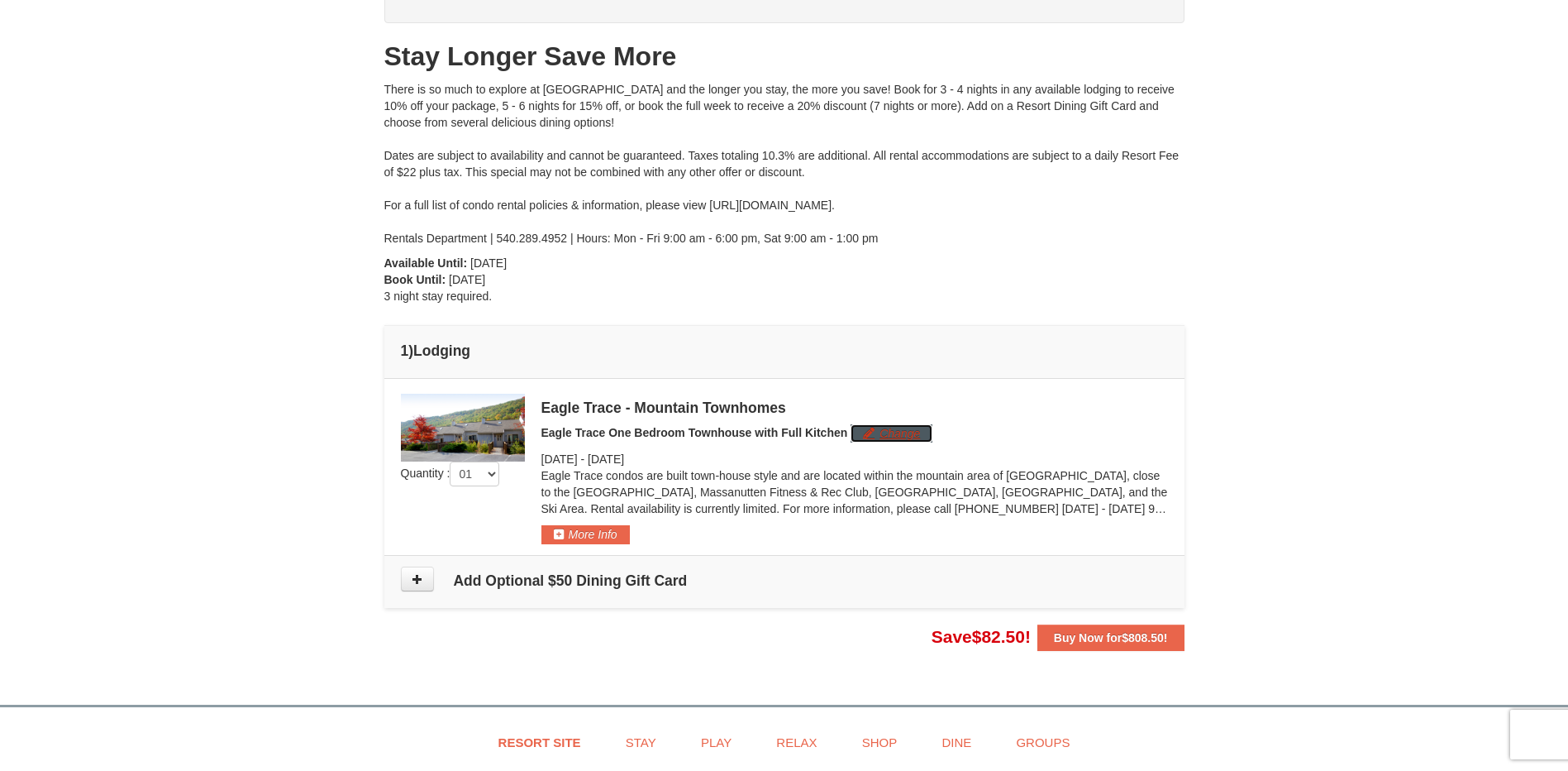
click at [901, 432] on button "Change" at bounding box center [892, 433] width 82 height 18
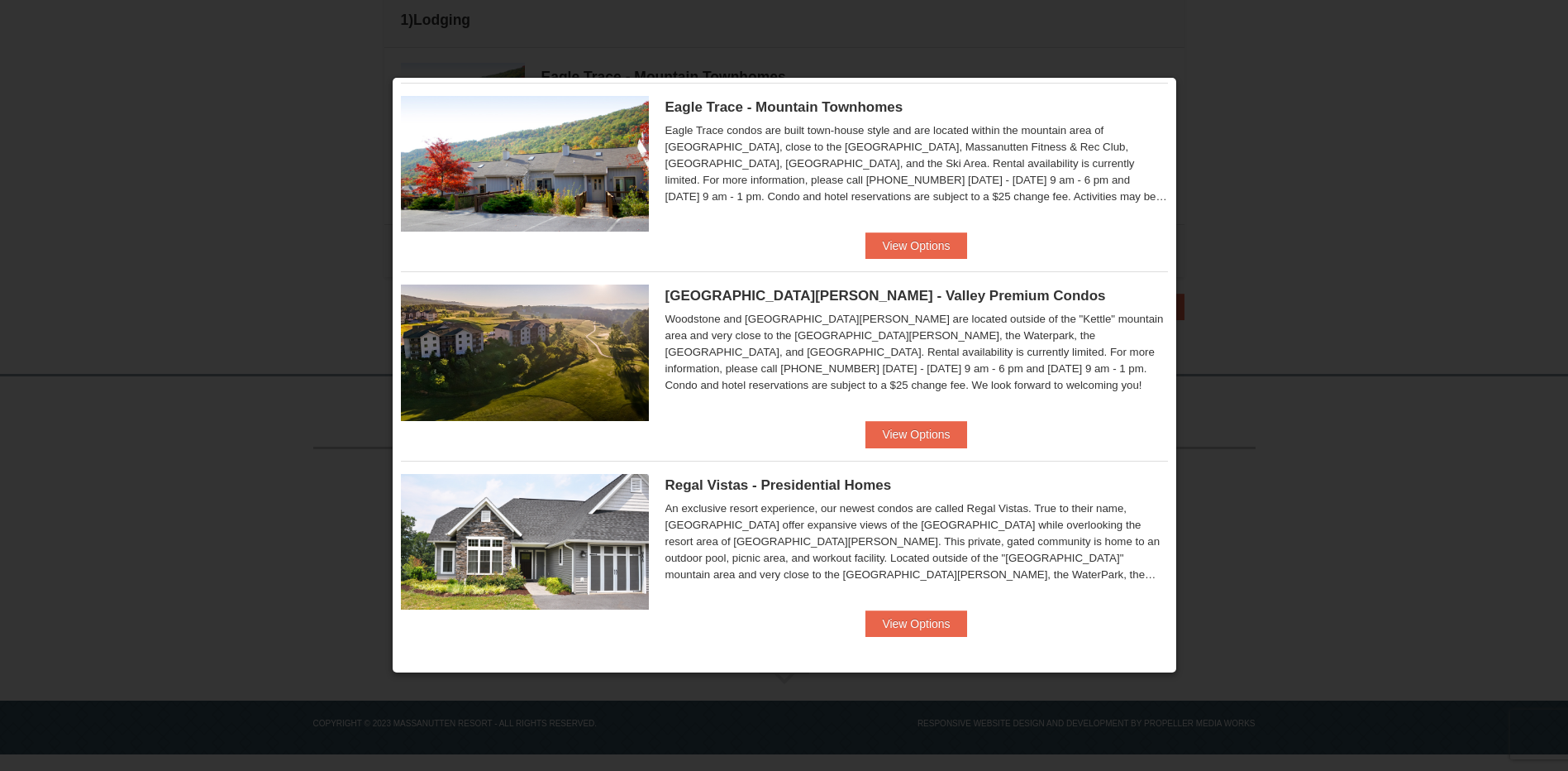
scroll to position [417, 0]
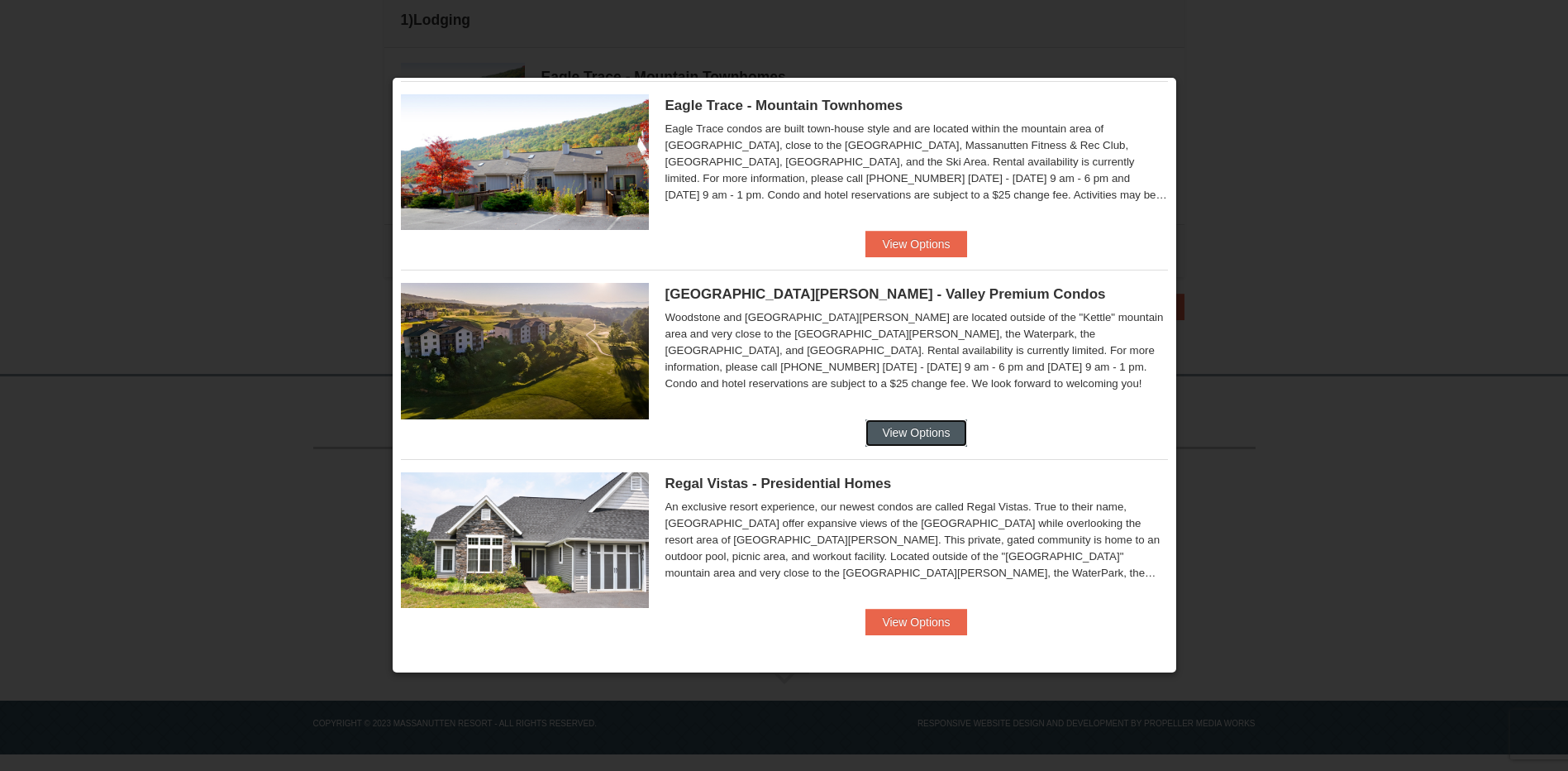
click at [910, 425] on button "View Options" at bounding box center [917, 433] width 101 height 27
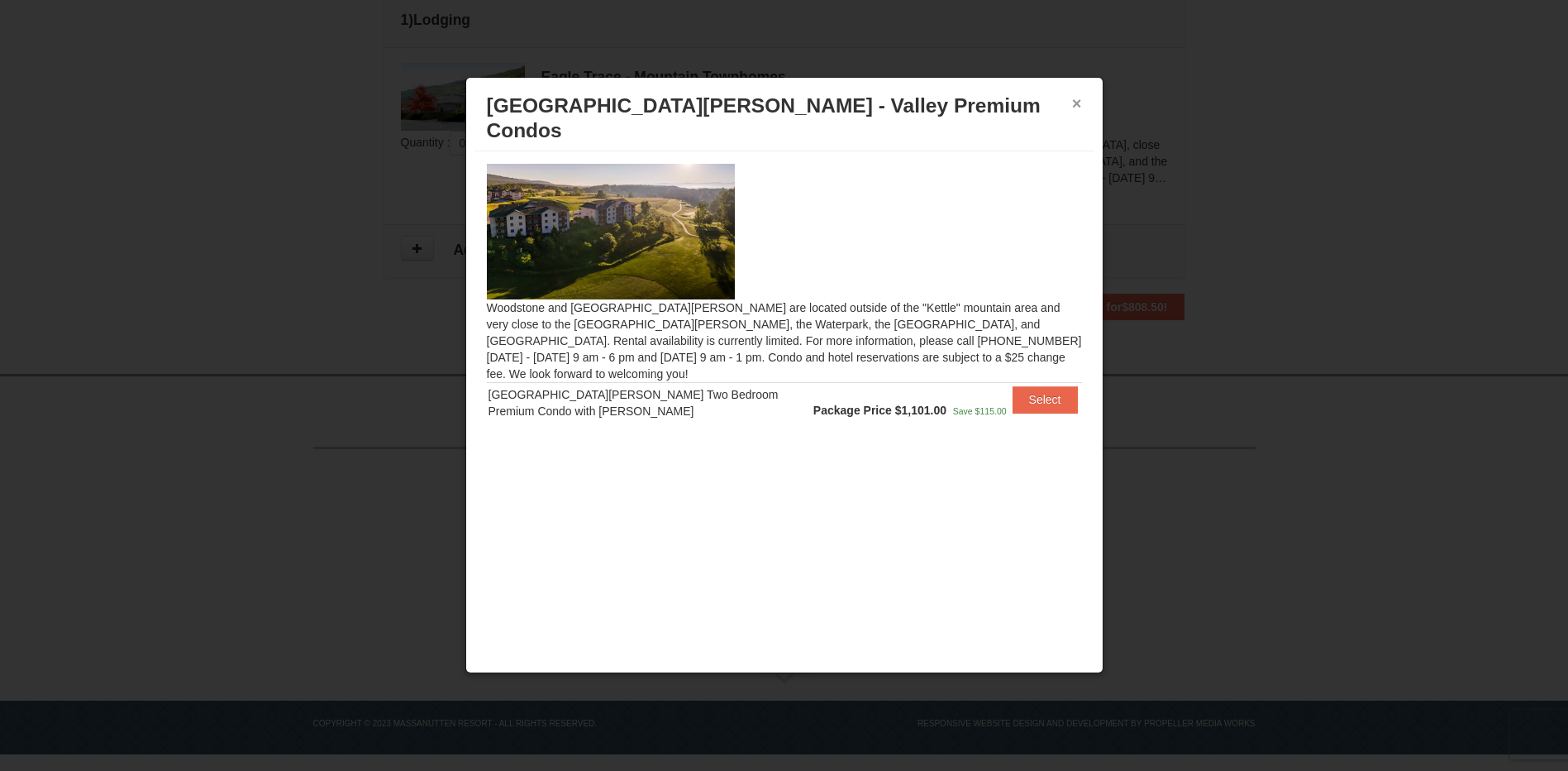
click at [1077, 98] on button "×" at bounding box center [1077, 103] width 10 height 16
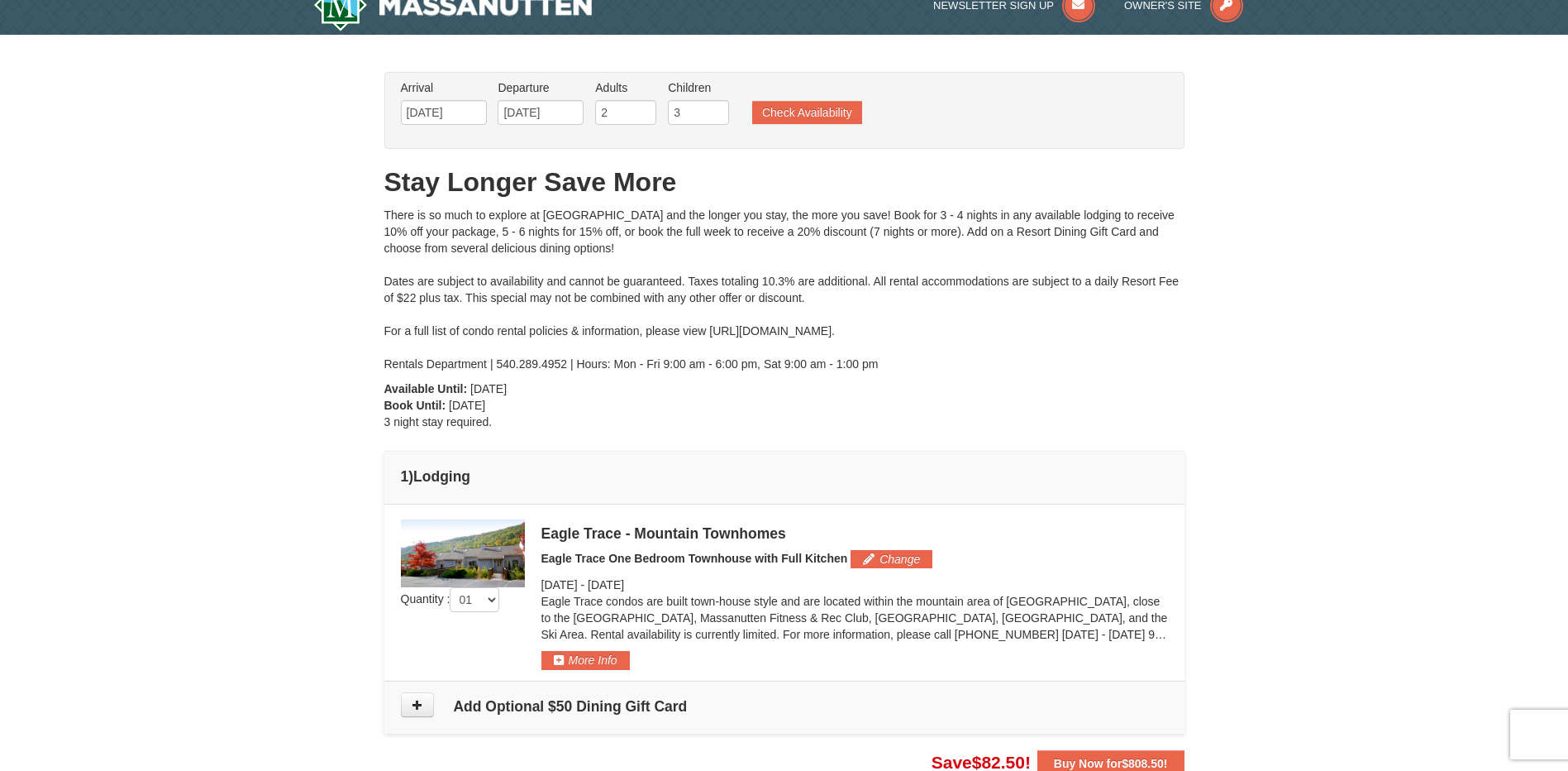
scroll to position [0, 0]
